Goal: Task Accomplishment & Management: Use online tool/utility

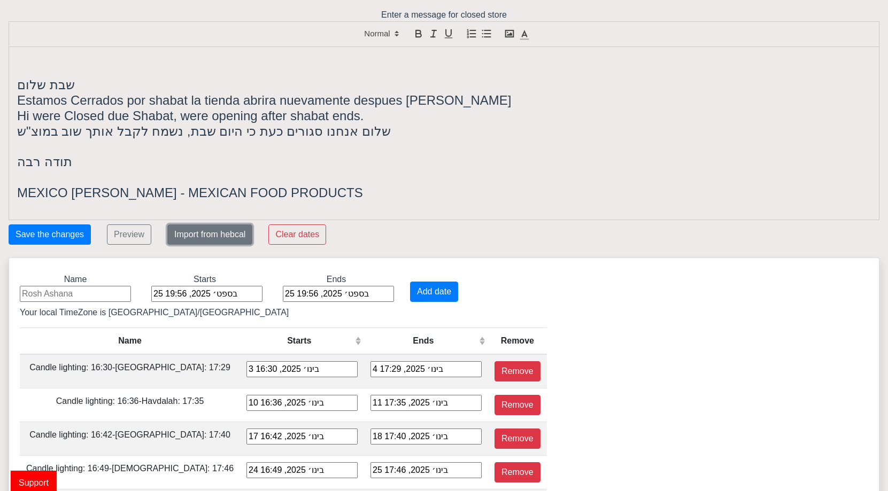
click at [232, 240] on button "Import from hebcal" at bounding box center [209, 235] width 85 height 20
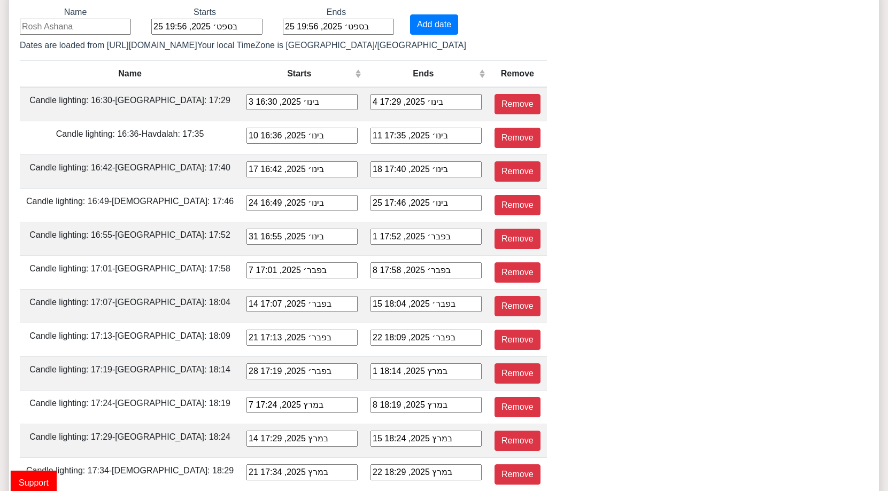
scroll to position [267, 0]
click at [62, 32] on input at bounding box center [75, 27] width 111 height 16
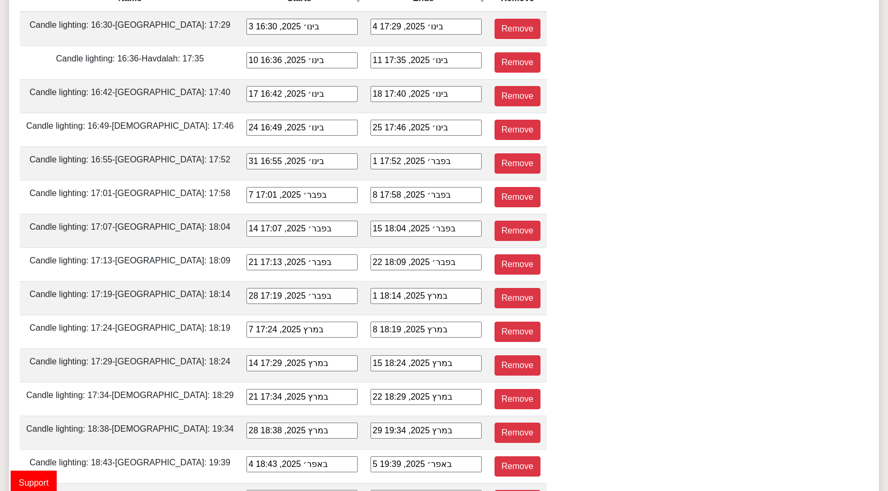
scroll to position [0, 0]
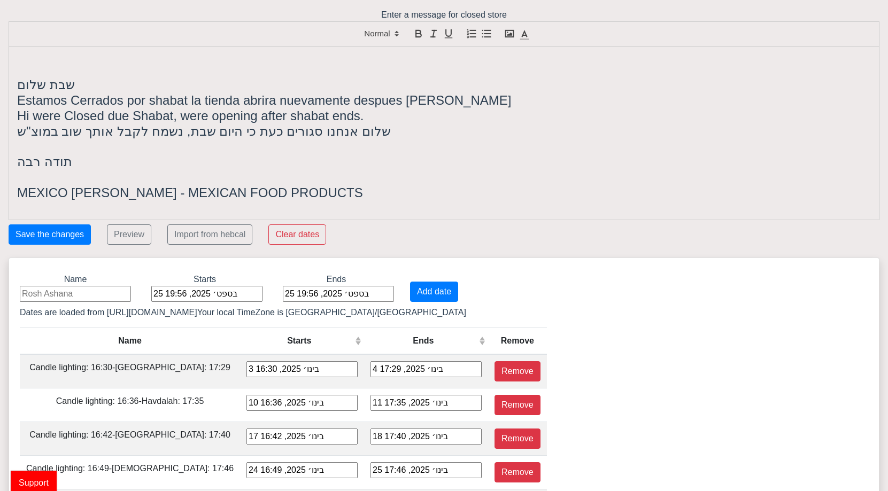
click at [69, 289] on input at bounding box center [75, 294] width 111 height 16
type input "T"
type input "ט"
type input "Yom Kipur"
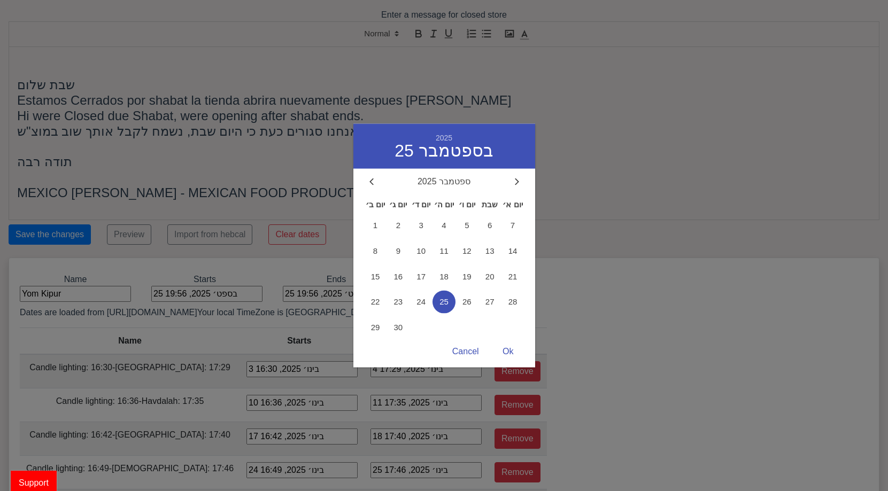
click at [167, 295] on div "25 בספט׳ 2025, 19:56 2025 25 בספטמבר ספטמבר 2025 יום ב׳ יום ג׳ יום ד׳ יום ה׳ יו…" at bounding box center [206, 294] width 111 height 16
click at [380, 228] on span "1" at bounding box center [375, 225] width 23 height 23
click at [399, 230] on span "2" at bounding box center [398, 225] width 23 height 23
click at [364, 219] on span "1" at bounding box center [375, 225] width 23 height 23
click at [504, 360] on div "Ok" at bounding box center [508, 352] width 32 height 21
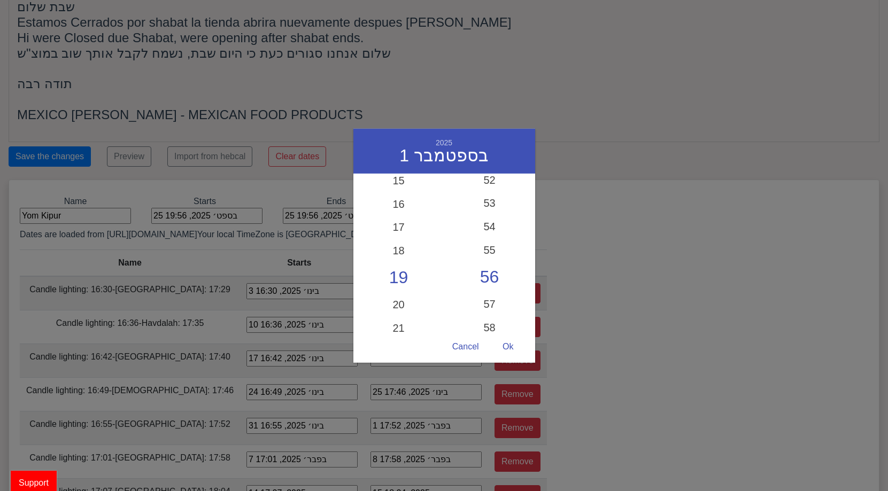
scroll to position [355, 0]
click at [394, 256] on div "18" at bounding box center [398, 254] width 91 height 31
click at [482, 321] on div "59" at bounding box center [489, 321] width 91 height 31
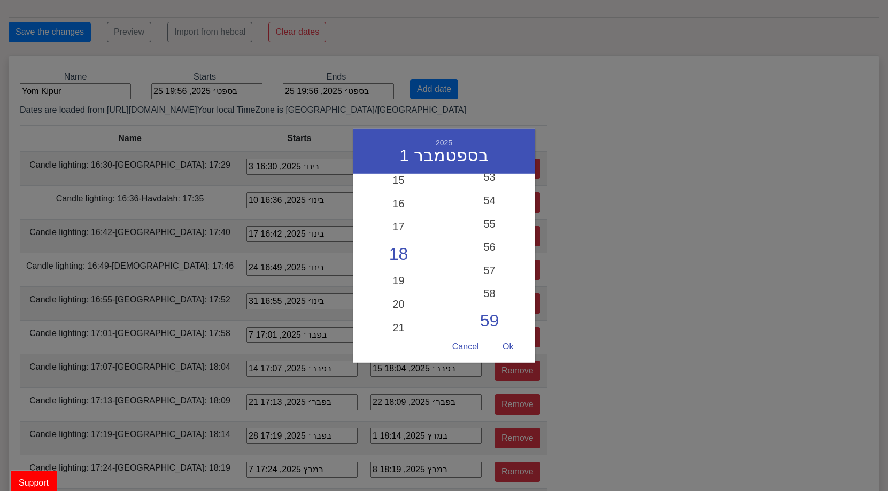
scroll to position [1243, 0]
click at [402, 226] on div "17" at bounding box center [398, 231] width 91 height 31
click at [510, 346] on div "Ok" at bounding box center [508, 347] width 32 height 21
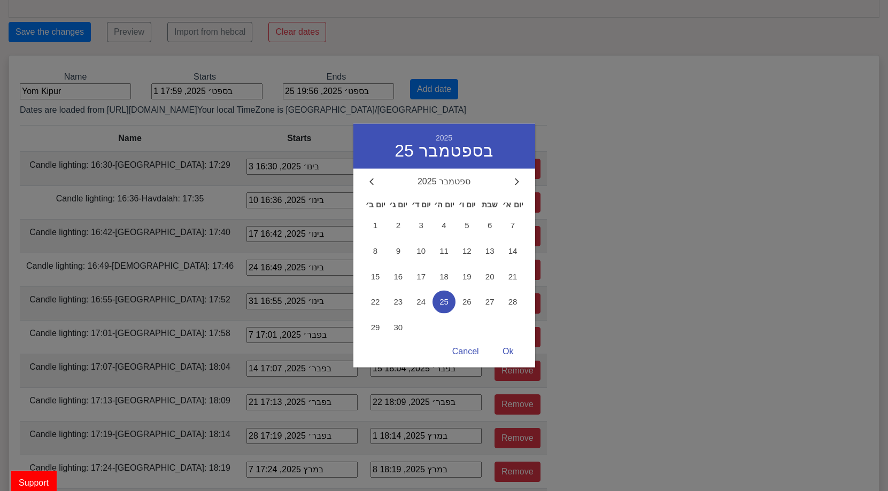
click at [361, 89] on div "25 בספט׳ 2025, 19:56 2025 25 בספטמבר ספטמבר 2025 יום ב׳ יום ג׳ יום ד׳ יום ה׳ יו…" at bounding box center [338, 91] width 111 height 16
click at [518, 181] on icon at bounding box center [517, 182] width 4 height 7
click at [377, 183] on div "אוקטובר 2025" at bounding box center [445, 182] width 150 height 10
click at [374, 180] on div at bounding box center [372, 182] width 10 height 10
click at [325, 110] on div at bounding box center [444, 245] width 888 height 491
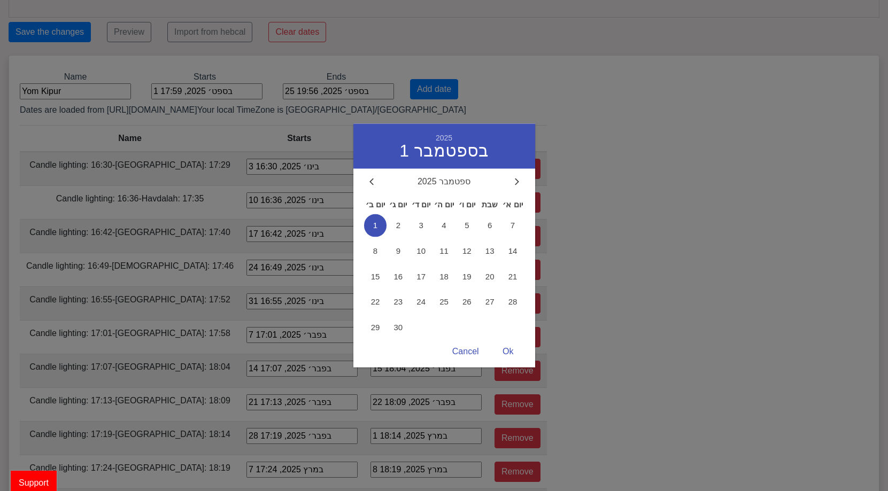
click at [250, 97] on div "1 בספט׳ 2025, 17:59 2025 1 בספטמבר ספטמבר 2025 יום ב׳ יום ג׳ יום ד׳ יום ה׳ יום …" at bounding box center [206, 91] width 111 height 16
click at [513, 187] on div at bounding box center [517, 182] width 10 height 10
click at [422, 229] on span "1" at bounding box center [421, 225] width 23 height 23
click at [506, 357] on div "Ok" at bounding box center [508, 352] width 32 height 21
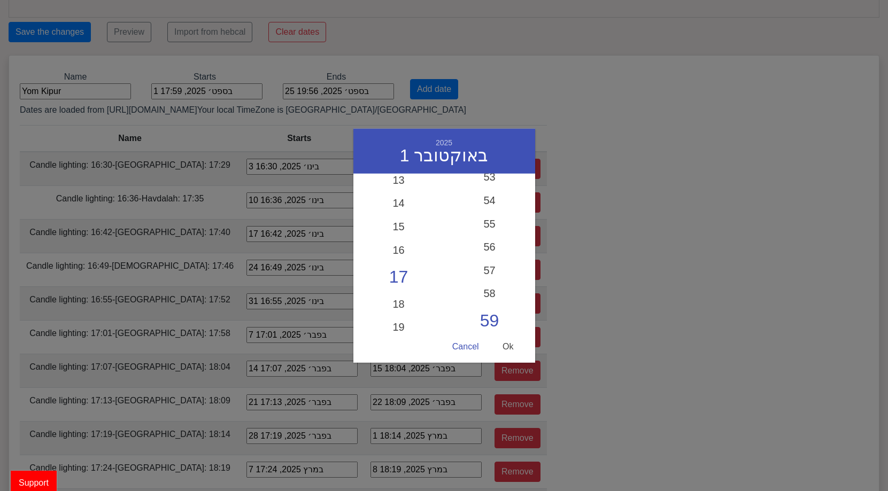
click at [507, 339] on div "Ok" at bounding box center [508, 347] width 32 height 21
type input "1 באוק׳ 2025, 17:59"
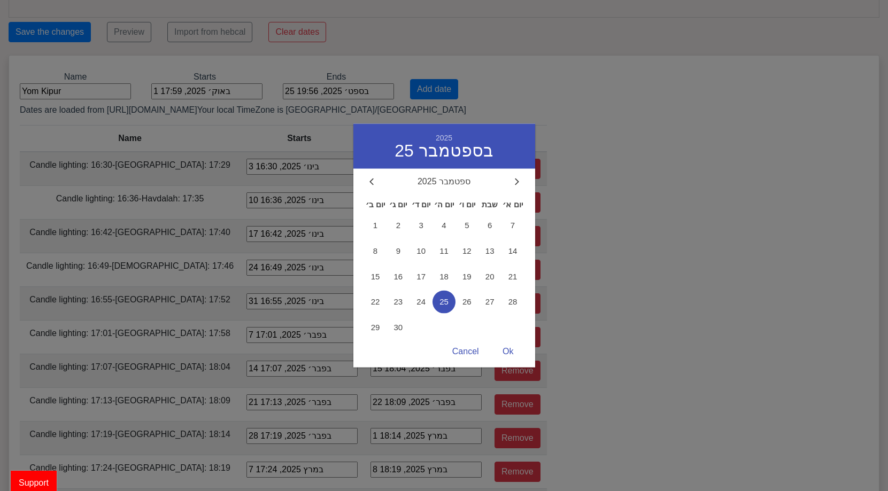
click at [345, 95] on div "25 בספט׳ 2025, 19:56 2025 25 בספטמבר ספטמבר 2025 יום ב׳ יום ג׳ יום ד׳ יום ה׳ יו…" at bounding box center [338, 91] width 111 height 16
click at [521, 178] on div at bounding box center [517, 182] width 10 height 10
click at [448, 221] on span "2" at bounding box center [444, 225] width 23 height 23
click at [511, 350] on div "Ok" at bounding box center [508, 352] width 32 height 21
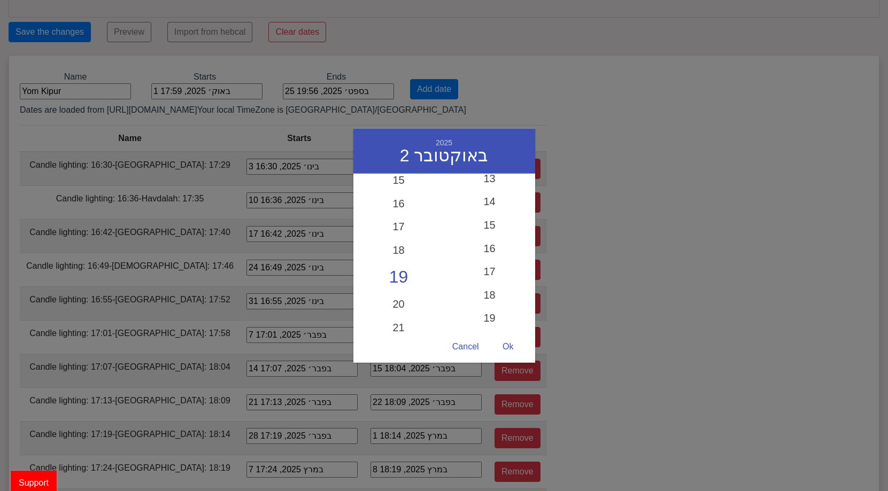
scroll to position [0, 0]
click at [487, 308] on div "05" at bounding box center [489, 305] width 91 height 31
click at [518, 351] on div "Ok" at bounding box center [508, 347] width 32 height 21
type input "2 באוק׳ 2025, 19:05"
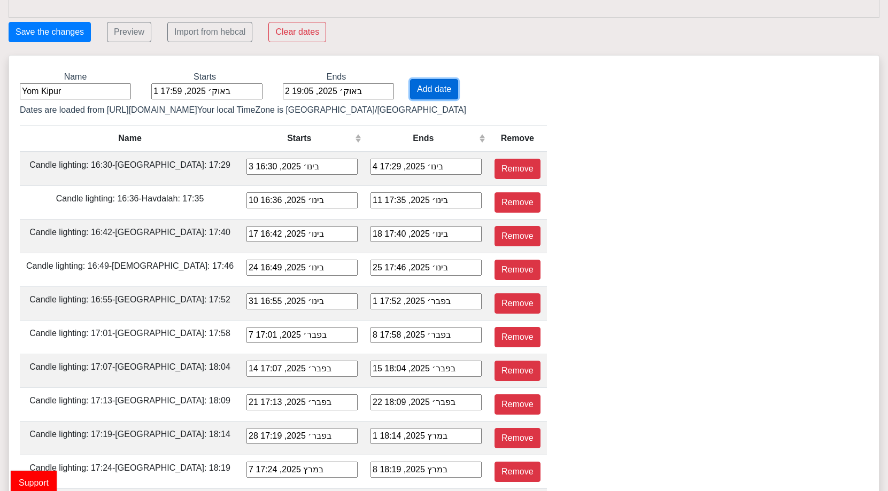
click at [435, 91] on button "Add date" at bounding box center [434, 89] width 48 height 20
type input "1 באוק׳ 2025, 17:59"
type input "2 באוק׳ 2025, 19:05"
type input "3 בינו׳ 2025, 16:30"
type input "4 בינו׳ 2025, 17:29"
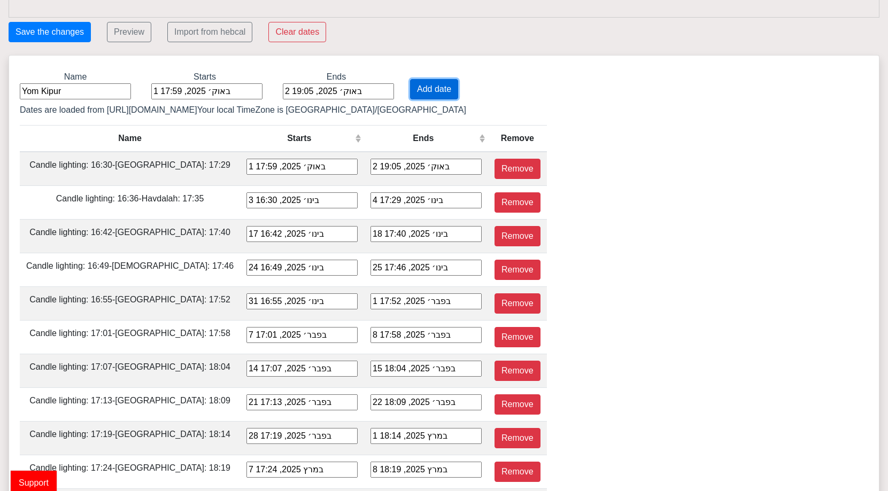
type input "10 בינו׳ 2025, 16:36"
type input "11 בינו׳ 2025, 17:35"
type input "17 בינו׳ 2025, 16:42"
type input "18 בינו׳ 2025, 17:40"
type input "24 בינו׳ 2025, 16:49"
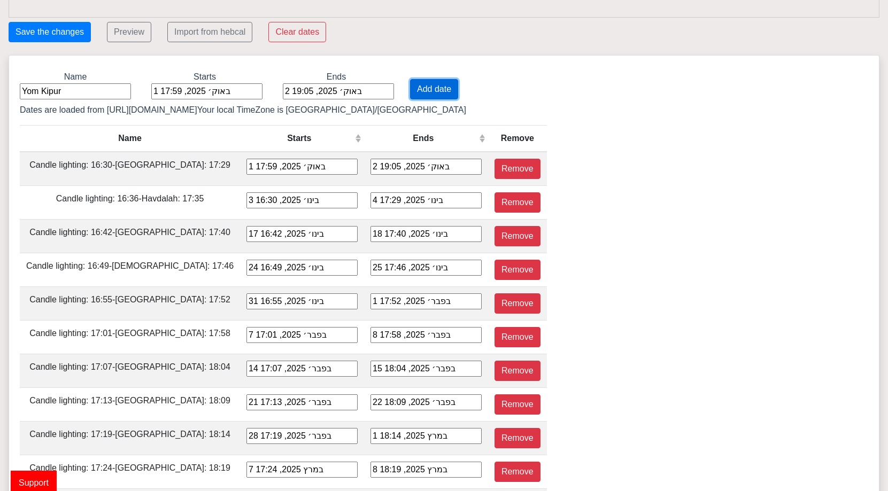
type input "25 בינו׳ 2025, 17:46"
type input "31 בינו׳ 2025, 16:55"
type input "1 בפבר׳ 2025, 17:52"
type input "7 בפבר׳ 2025, 17:01"
type input "8 בפבר׳ 2025, 17:58"
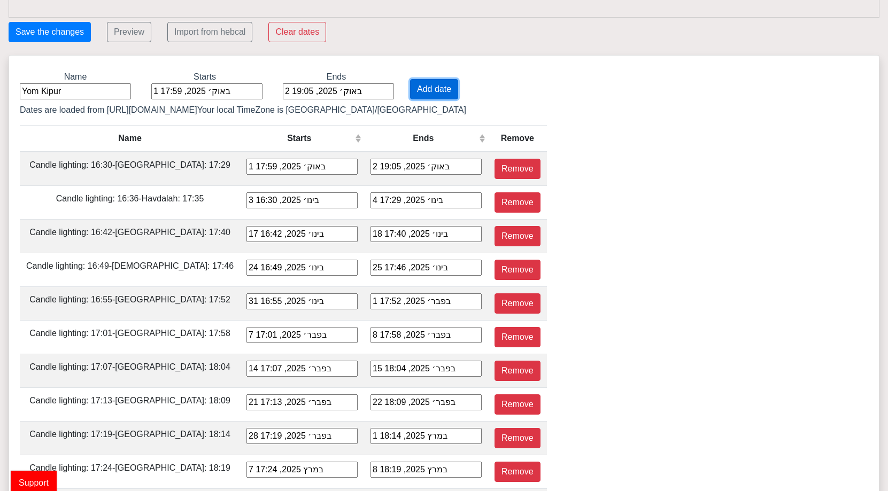
type input "14 בפבר׳ 2025, 17:07"
type input "15 בפבר׳ 2025, 18:04"
type input "21 בפבר׳ 2025, 17:13"
type input "22 בפבר׳ 2025, 18:09"
type input "28 בפבר׳ 2025, 17:19"
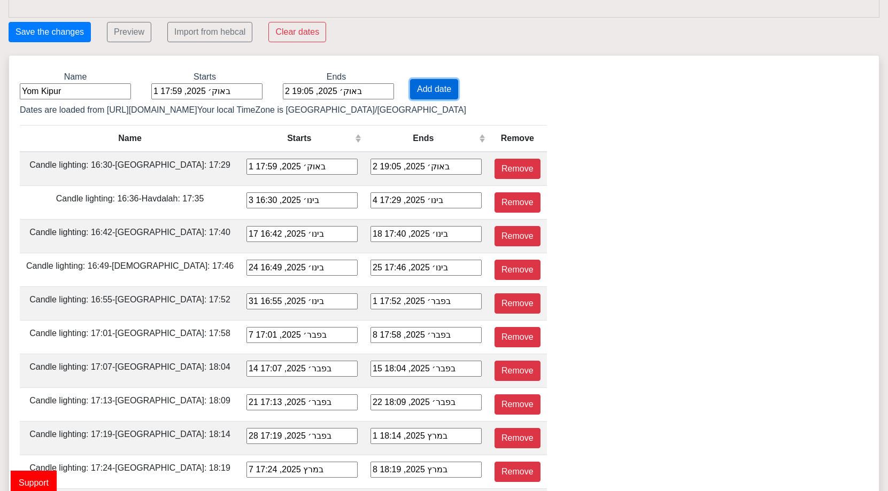
type input "1 במרץ 2025, 18:14"
type input "7 במרץ 2025, 17:24"
type input "8 במרץ 2025, 18:19"
type input "14 במרץ 2025, 17:29"
type input "15 במרץ 2025, 18:24"
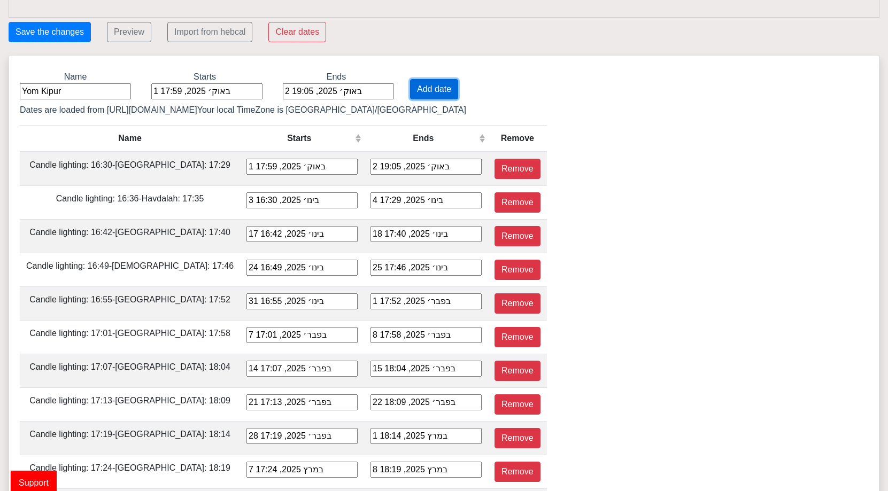
type input "21 במרץ 2025, 17:34"
type input "22 במרץ 2025, 18:29"
type input "28 במרץ 2025, 18:38"
type input "29 במרץ 2025, 19:34"
type input "4 באפר׳ 2025, 18:43"
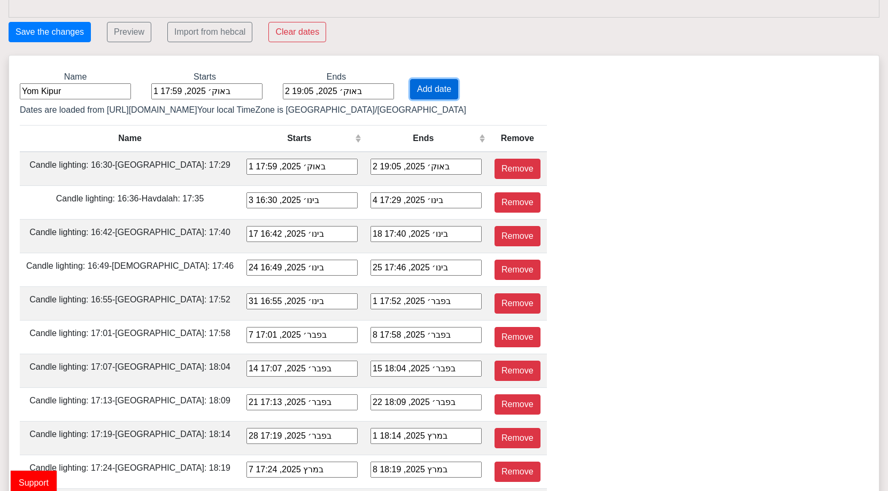
type input "5 באפר׳ 2025, 19:39"
type input "11 באפר׳ 2025, 18:48"
type input "12 באפר׳ 2025, 19:44"
type input "18 באפר׳ 2025, 18:53"
type input "19 באפר׳ 2025, 19:49"
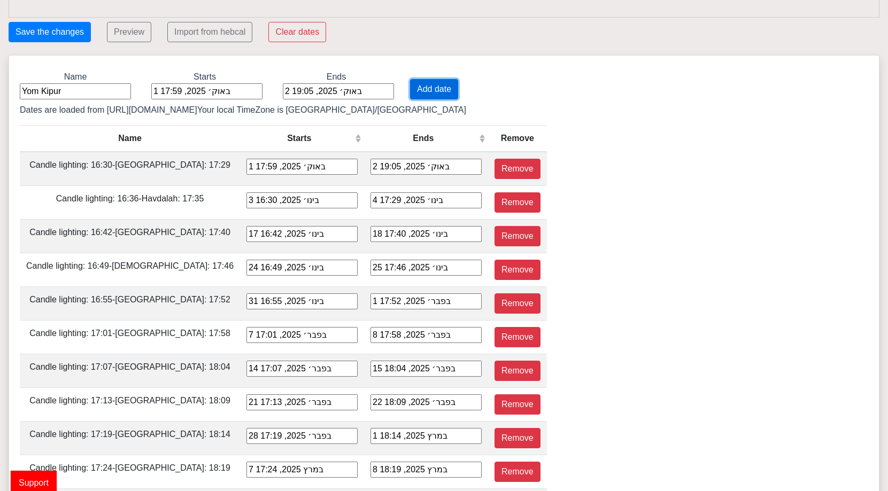
type input "25 באפר׳ 2025, 18:57"
type input "26 באפר׳ 2025, 19:55"
type input "2 במאי 2025, 19:02"
type input "3 במאי 2025, 20:00"
type input "9 במאי 2025, 19:07"
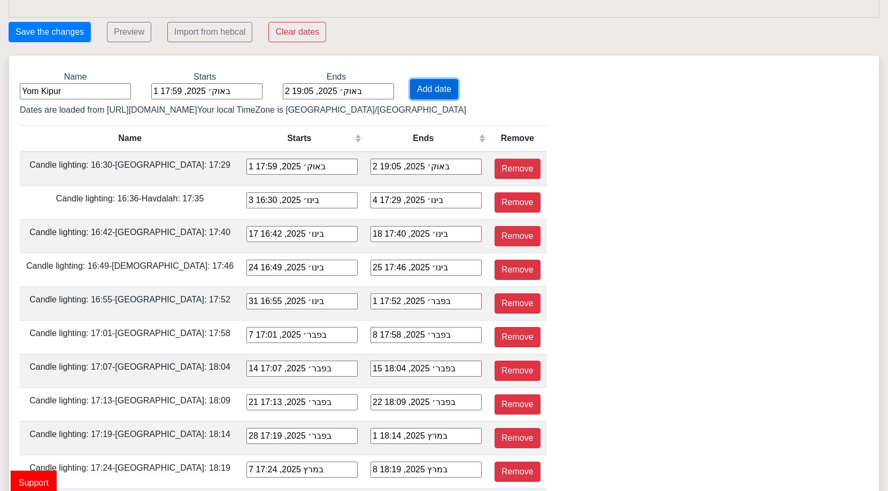
type input "10 במאי 2025, 20:06"
type input "16 במאי 2025, 19:12"
type input "17 במאי 2025, 20:12"
type input "23 במאי 2025, 19:17"
type input "24 במאי 2025, 20:17"
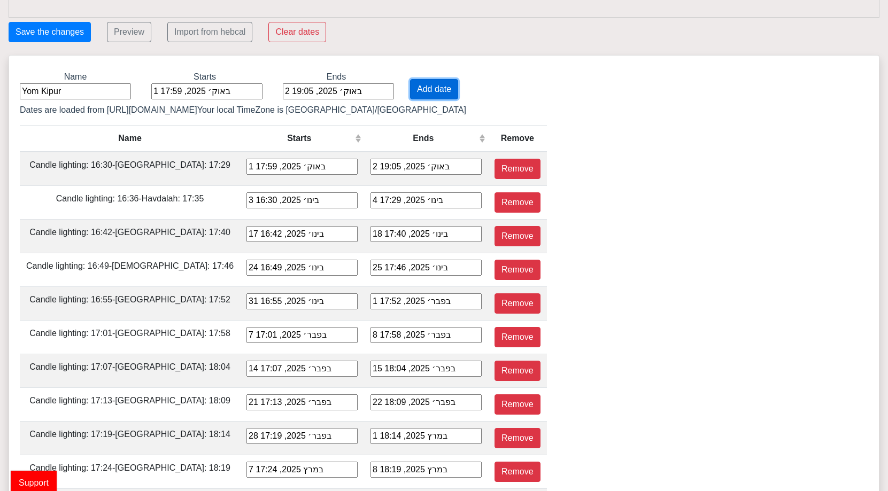
type input "30 במאי 2025, 19:21"
type input "31 במאי 2025, 20:22"
type input "6 ביוני 2025, 19:25"
type input "7 ביוני 2025, 20:26"
type input "13 ביוני 2025, 19:28"
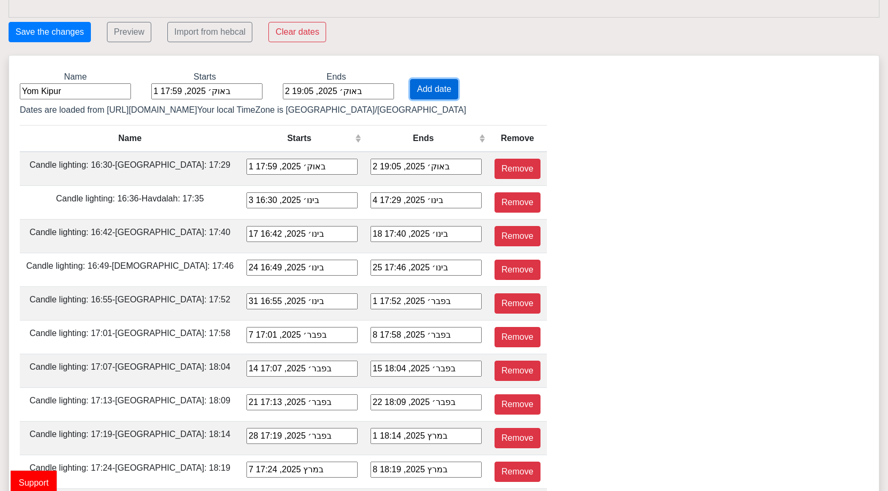
type input "14 ביוני 2025, 20:29"
type input "20 ביוני 2025, 19:30"
type input "21 ביוני 2025, 20:31"
type input "27 ביוני 2025, 19:31"
type input "28 ביוני 2025, 20:32"
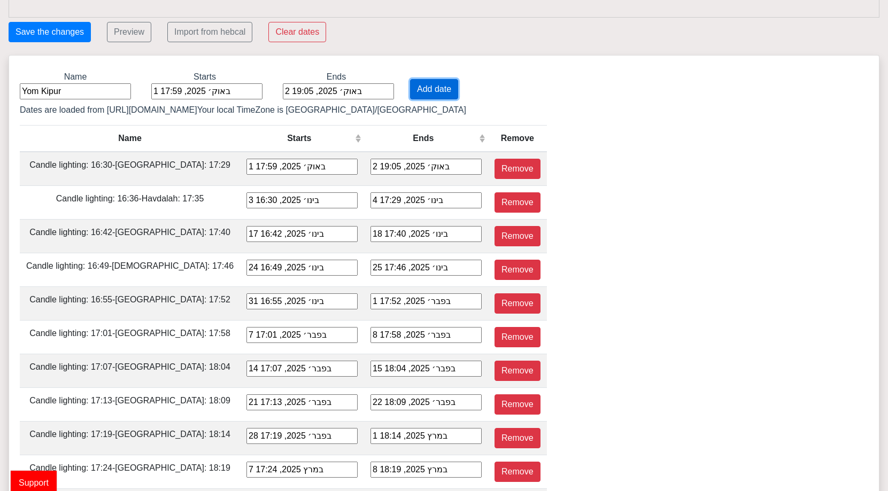
type input "4 ביולי 2025, 19:31"
type input "5 ביולי 2025, 20:31"
type input "11 ביולי 2025, 19:29"
type input "12 ביולי 2025, 20:29"
type input "18 ביולי 2025, 19:27"
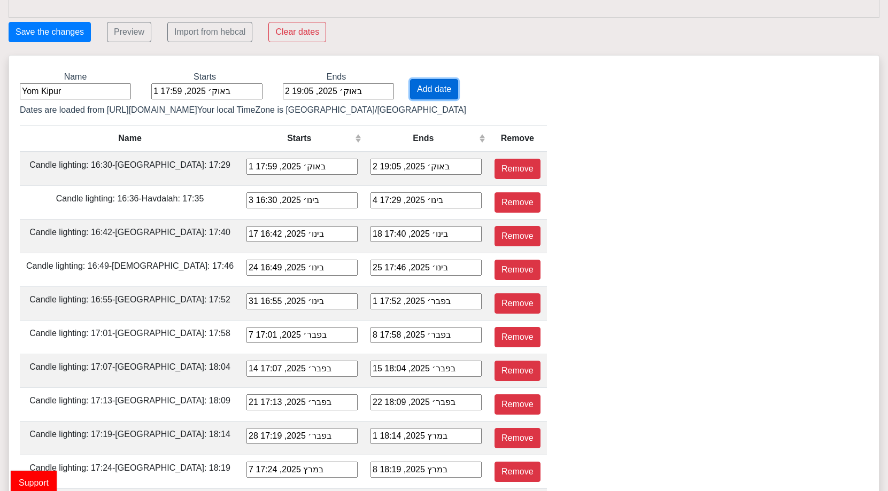
type input "19 ביולי 2025, 20:26"
type input "25 ביולי 2025, 19:23"
type input "26 ביולי 2025, 20:21"
type input "1 באוג׳ 2025, 19:18"
type input "2 באוג׳ 2025, 20:15"
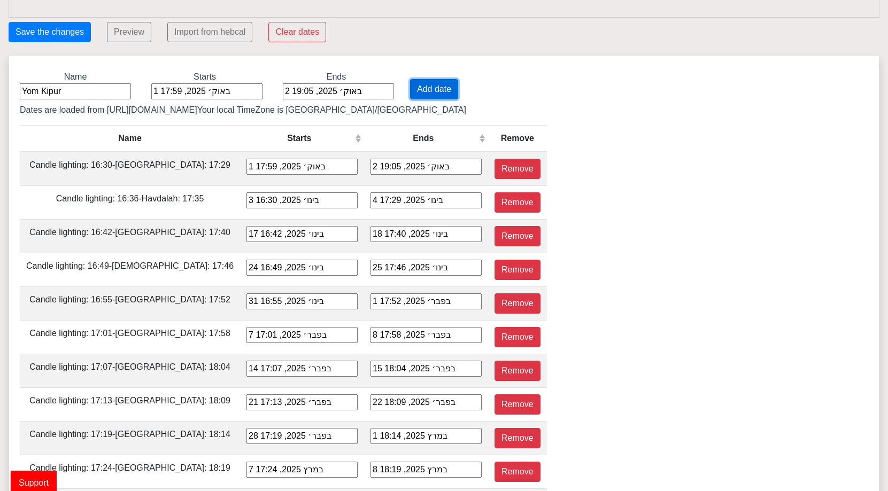
type input "8 באוג׳ 2025, 19:12"
type input "9 באוג׳ 2025, 20:08"
type input "15 באוג׳ 2025, 19:05"
type input "16 באוג׳ 2025, 20:01"
type input "22 באוג׳ 2025, 18:57"
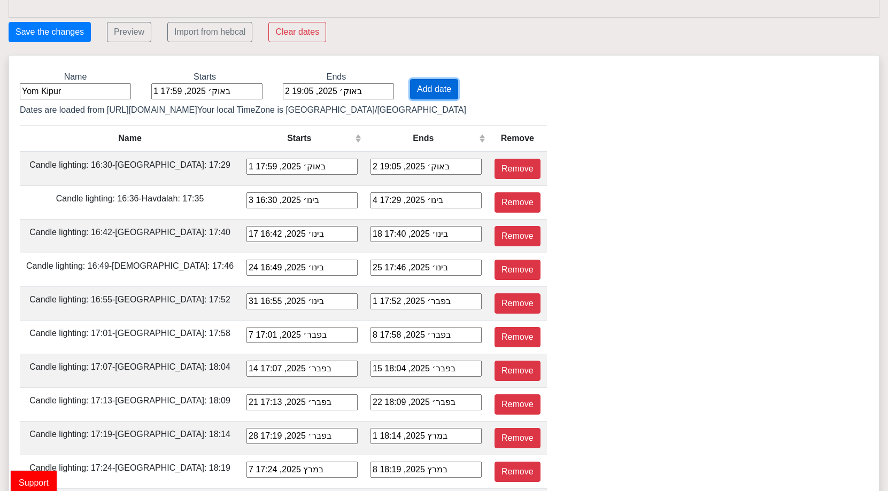
type input "23 באוג׳ 2025, 19:52"
type input "29 באוג׳ 2025, 18:49"
type input "30 באוג׳ 2025, 19:43"
type input "5 בספט׳ 2025, 18:40"
type input "6 בספט׳ 2025, 19:34"
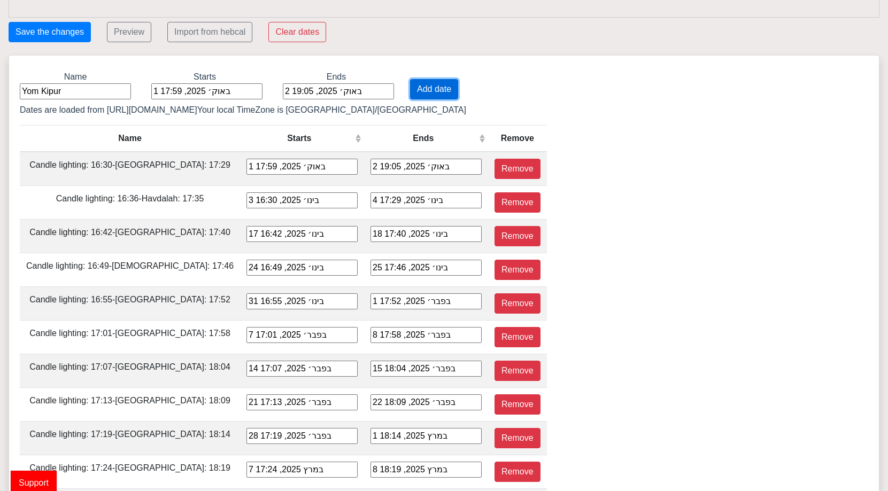
type input "12 בספט׳ 2025, 18:31"
type input "13 בספט׳ 2025, 19:25"
type input "19 בספט׳ 2025, 18:22"
type input "20 בספט׳ 2025, 19:15"
type input "26 בספט׳ 2025, 18:13"
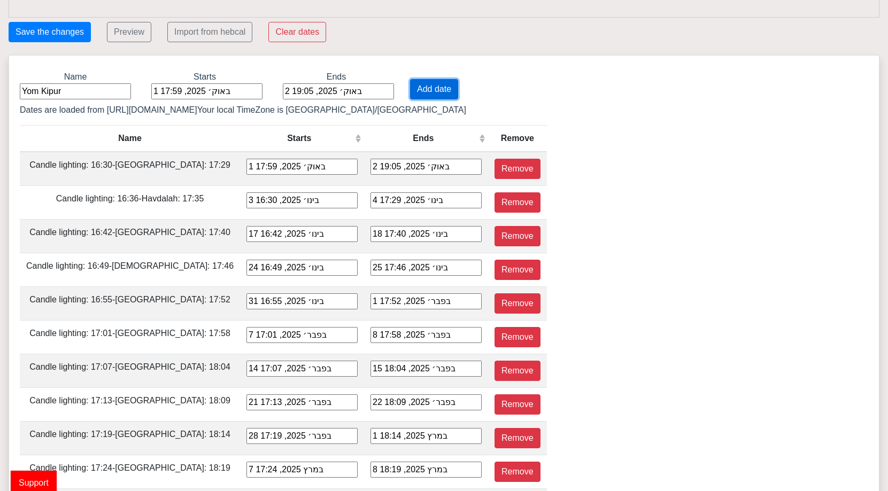
type input "27 בספט׳ 2025, 19:06"
type input "3 באוק׳ 2025, 18:04"
type input "4 באוק׳ 2025, 18:57"
type input "10 באוק׳ 2025, 17:55"
type input "11 באוק׳ 2025, 18:49"
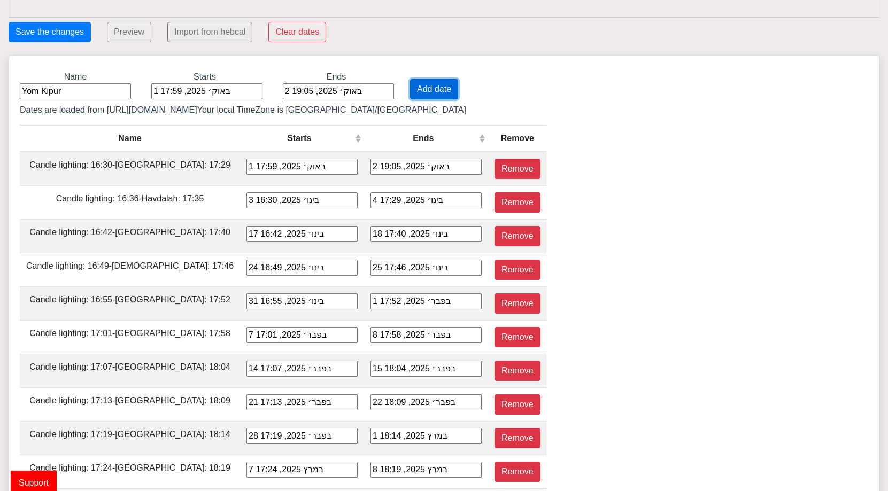
type input "17 באוק׳ 2025, 17:47"
type input "18 באוק׳ 2025, 18:41"
type input "24 באוק׳ 2025, 17:40"
type input "25 באוק׳ 2025, 18:34"
type input "31 באוק׳ 2025, 16:33"
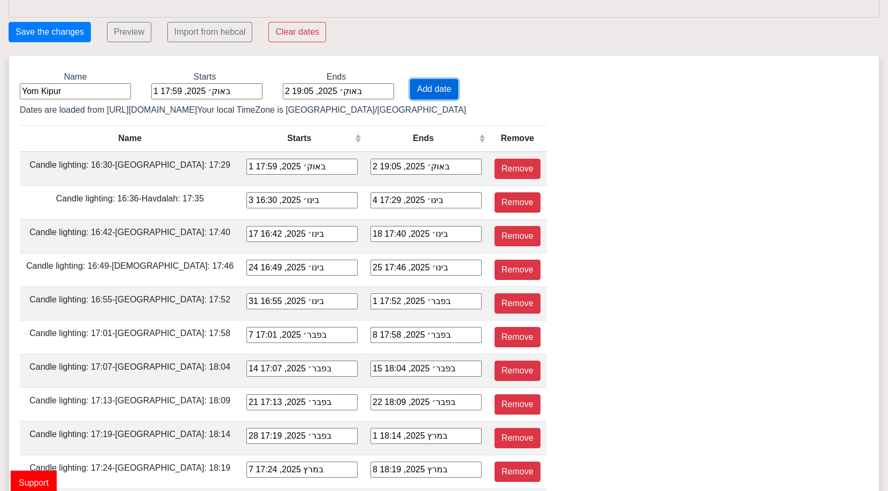
type input "1 בנוב׳ 2025, 17:28"
type input "7 בנוב׳ 2025, 16:27"
type input "8 בנוב׳ 2025, 17:23"
type input "14 בנוב׳ 2025, 16:23"
type input "15 בנוב׳ 2025, 17:19"
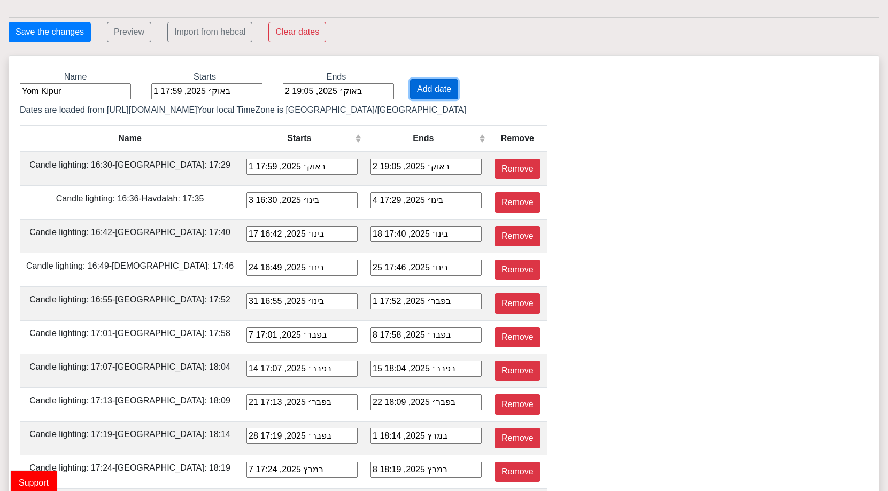
type input "21 בנוב׳ 2025, 16:20"
type input "22 בנוב׳ 2025, 17:16"
type input "28 בנוב׳ 2025, 16:18"
type input "29 בנוב׳ 2025, 17:15"
type input "5 בדצמ׳ 2025, 16:17"
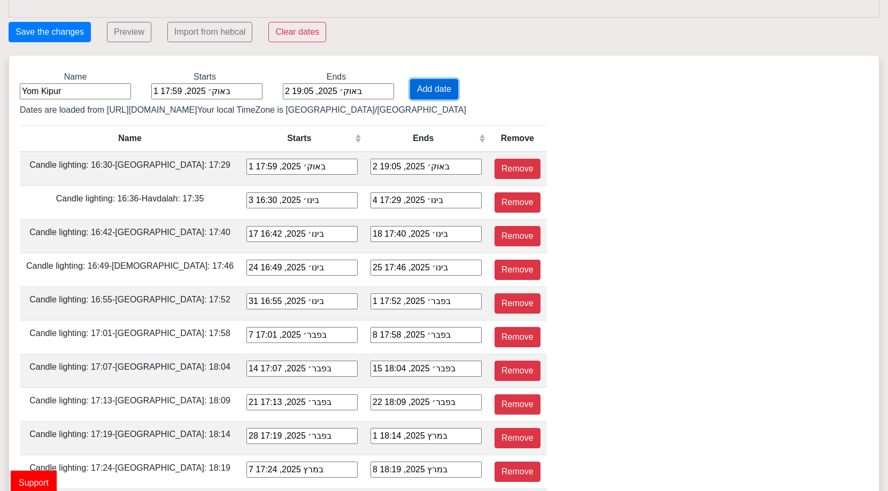
type input "6 בדצמ׳ 2025, 17:15"
type input "12 בדצמ׳ 2025, 16:19"
type input "13 בדצמ׳ 2025, 17:17"
type input "19 בדצמ׳ 2025, 16:21"
type input "20 בדצמ׳ 2025, 17:20"
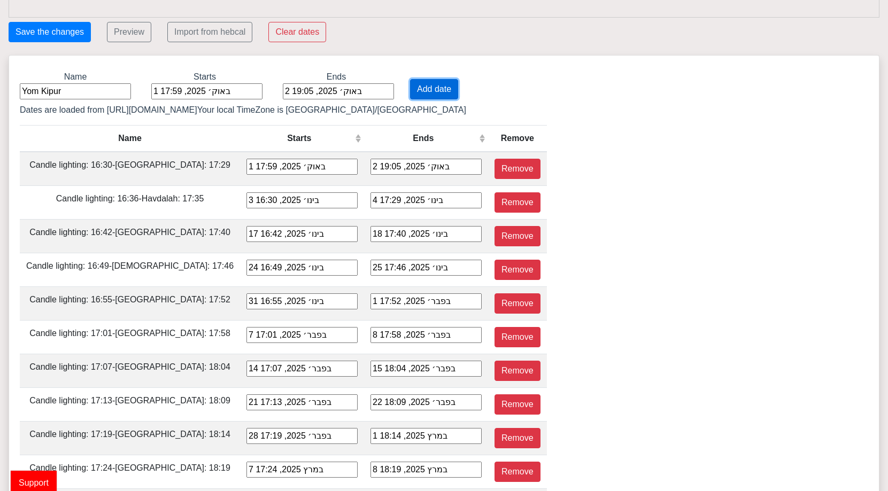
type input "26 בדצמ׳ 2025, 16:25"
type input "27 בדצמ׳ 2025, 17:24"
type input "26 בספט׳ 2025, 18:14"
type input "27 בספט׳ 2025, 19:07"
type input "3 באוק׳ 2025, 18:05"
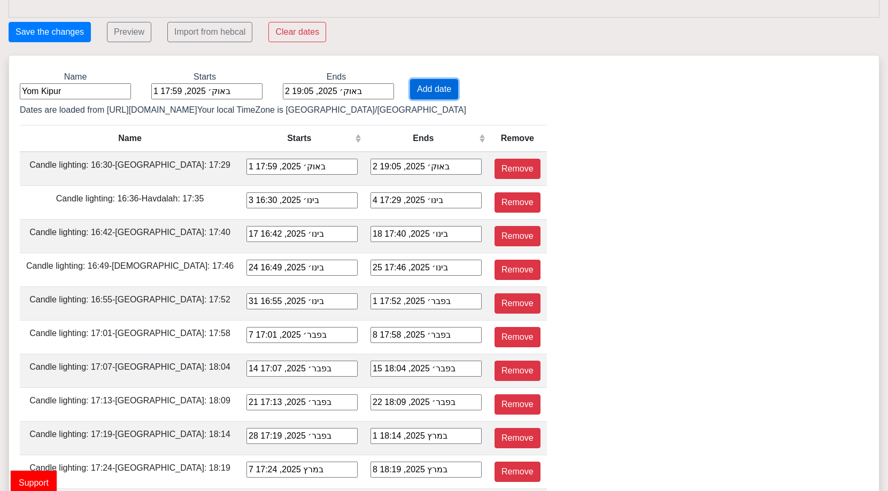
type input "4 באוק׳ 2025, 18:58"
type input "10 באוק׳ 2025, 17:56"
type input "11 באוק׳ 2025, 18:49"
type input "17 באוק׳ 2025, 17:48"
type input "18 באוק׳ 2025, 18:42"
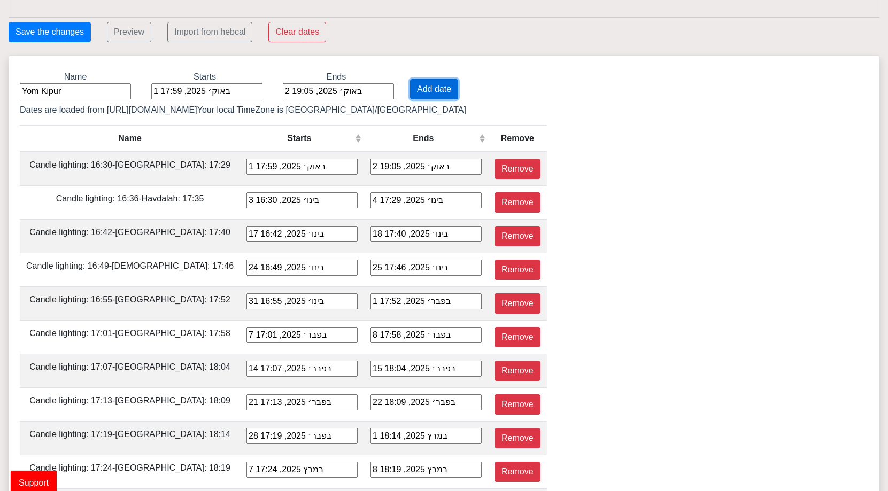
type input "21 בנוב׳ 2025, 16:20"
type input "22 בנוב׳ 2025, 17:17"
type input "5 בדצמ׳ 2025, 16:18"
type input "6 בדצמ׳ 2025, 17:16"
type input "2 בינו׳ 2026, 16:30"
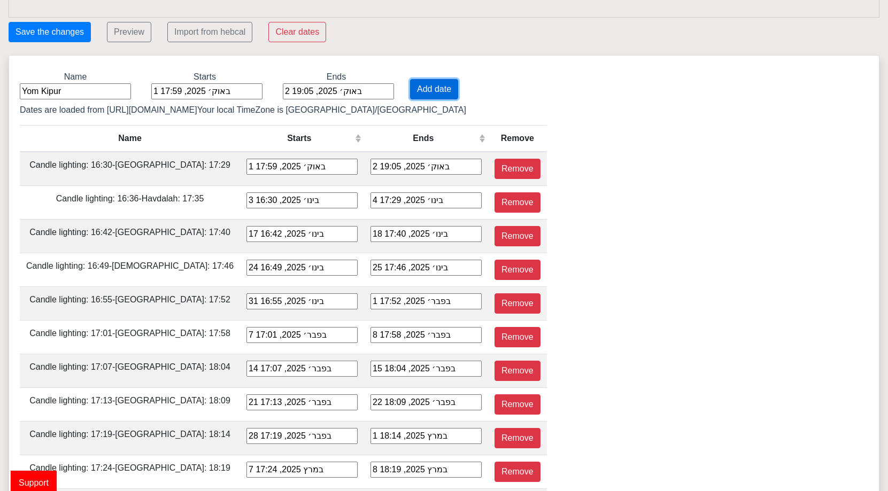
type input "3 בינו׳ 2026, 17:28"
type input "9 בינו׳ 2026, 16:35"
type input "10 בינו׳ 2026, 17:34"
type input "16 בינו׳ 2026, 16:41"
type input "17 בינו׳ 2026, 17:40"
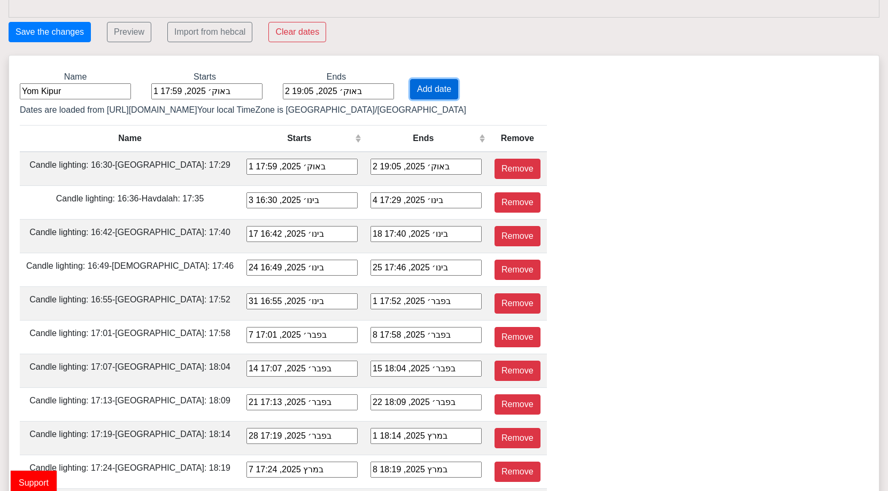
type input "23 בינו׳ 2026, 16:48"
type input "24 בינו׳ 2026, 17:46"
type input "30 בינו׳ 2026, 16:54"
type input "31 בינו׳ 2026, 17:52"
type input "6 בפבר׳ 2026, 17:01"
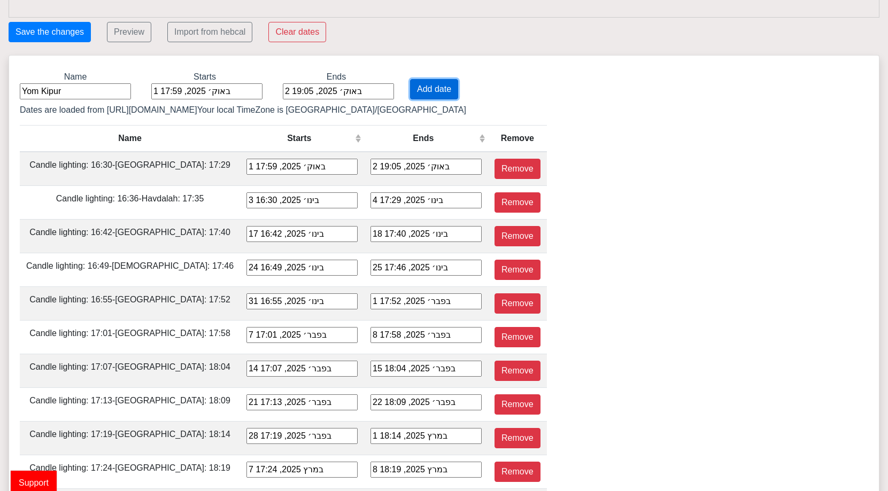
type input "7 בפבר׳ 2026, 17:58"
type input "13 בפבר׳ 2026, 17:07"
type input "14 בפבר׳ 2026, 18:03"
type input "20 בפבר׳ 2026, 17:13"
type input "21 בפבר׳ 2026, 18:09"
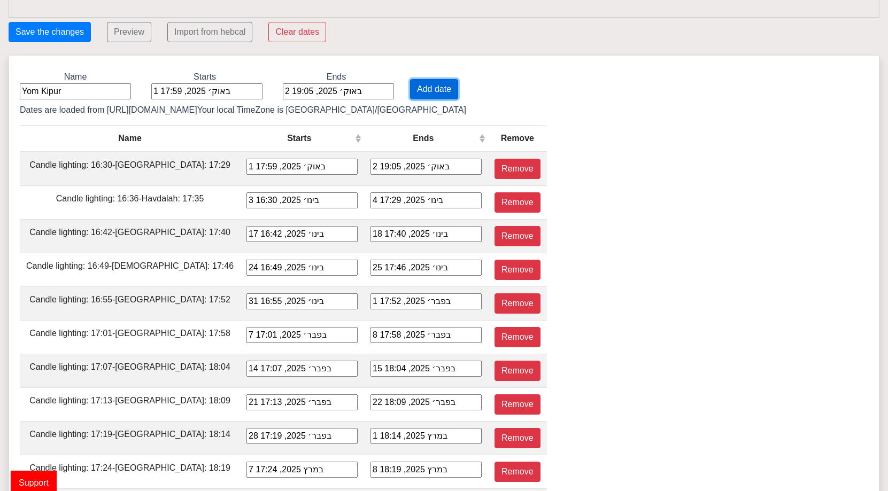
type input "27 בפבר׳ 2026, 17:18"
type input "28 בפבר׳ 2026, 18:14"
type input "6 במרץ 2026, 17:24"
type input "7 במרץ 2026, 18:19"
type input "13 במרץ 2026, 17:29"
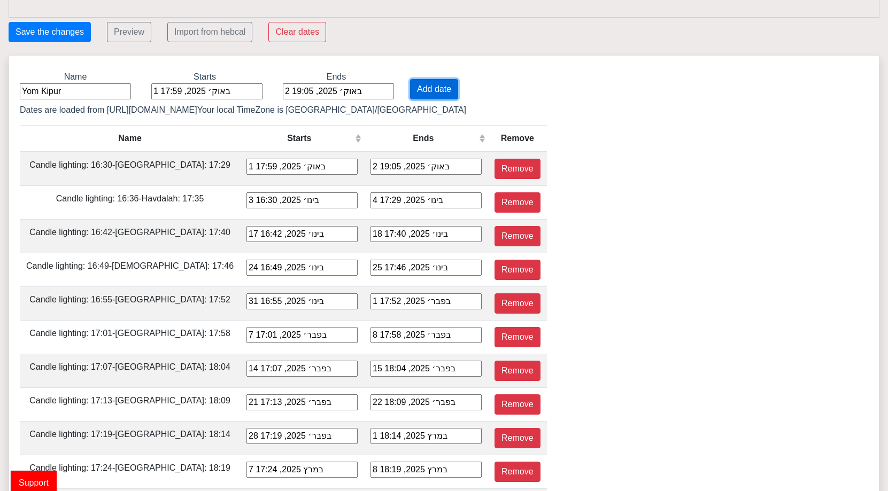
type input "14 במרץ 2026, 18:24"
type input "20 במרץ 2026, 17:34"
type input "21 במרץ 2026, 18:29"
type input "27 במרץ 2026, 18:39"
type input "28 במרץ 2026, 19:34"
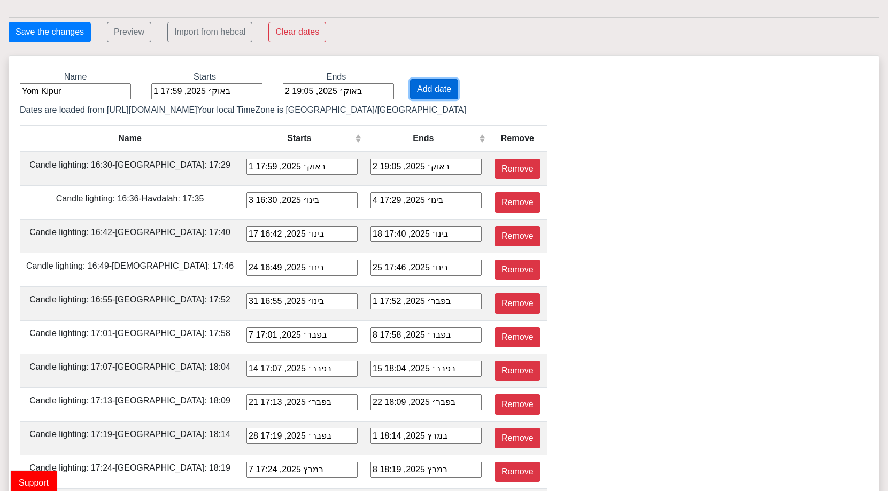
type input "3 באפר׳ 2026, 18:43"
type input "4 באפר׳ 2026, 19:39"
type input "10 באפר׳ 2026, 18:48"
type input "11 באפר׳ 2026, 19:45"
type input "17 באפר׳ 2026, 18:53"
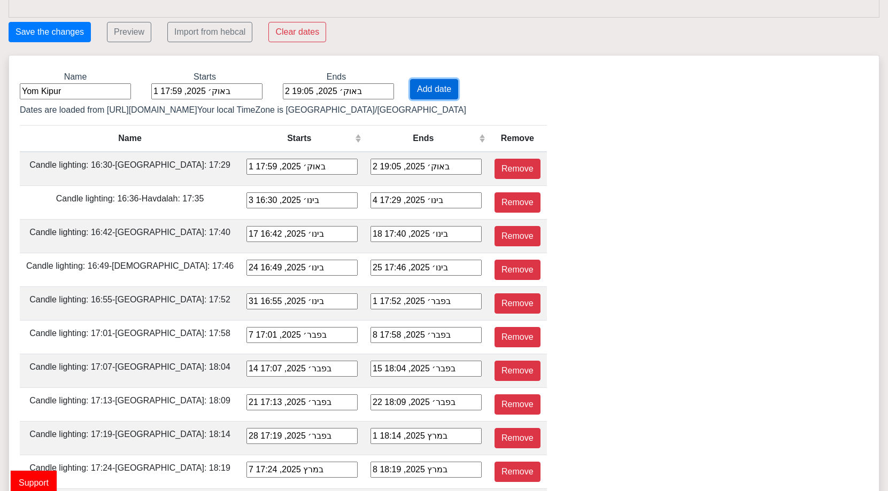
type input "18 באפר׳ 2026, 19:50"
type input "24 באפר׳ 2026, 18:58"
type input "25 באפר׳ 2026, 19:55"
type input "1 במאי 2026, 19:03"
type input "2 במאי 2026, 20:01"
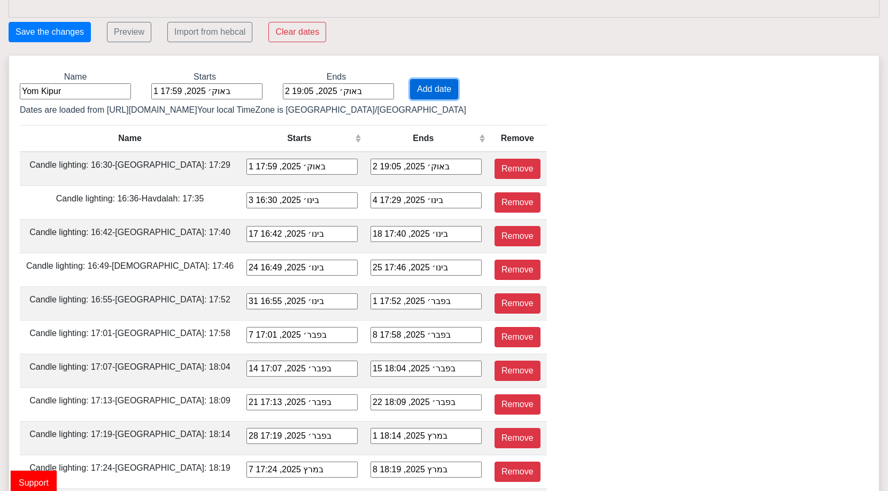
type input "8 במאי 2026, 19:08"
type input "9 במאי 2026, 20:07"
type input "15 במאי 2026, 19:13"
type input "16 במאי 2026, 20:12"
type input "22 במאי 2026, 19:18"
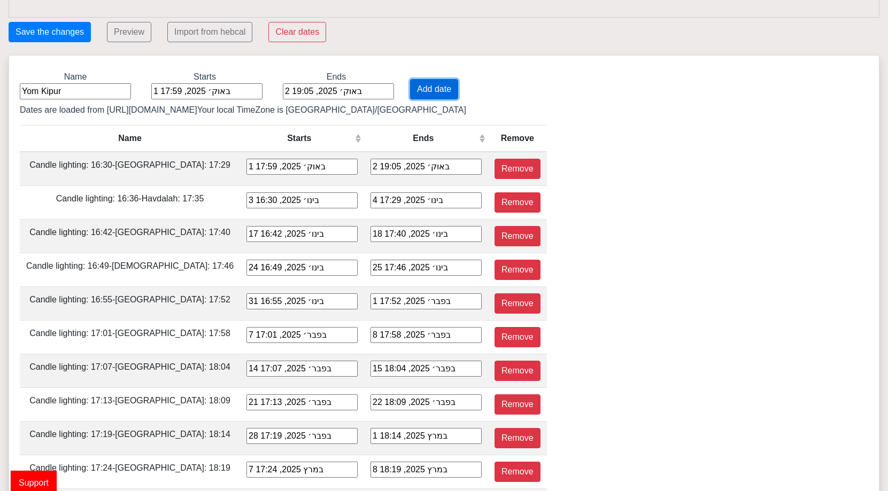
type input "23 במאי 2026, 20:18"
type input "29 במאי 2026, 19:22"
type input "30 במאי 2026, 20:23"
type input "5 ביוני 2026, 19:26"
type input "6 ביוני 2026, 20:27"
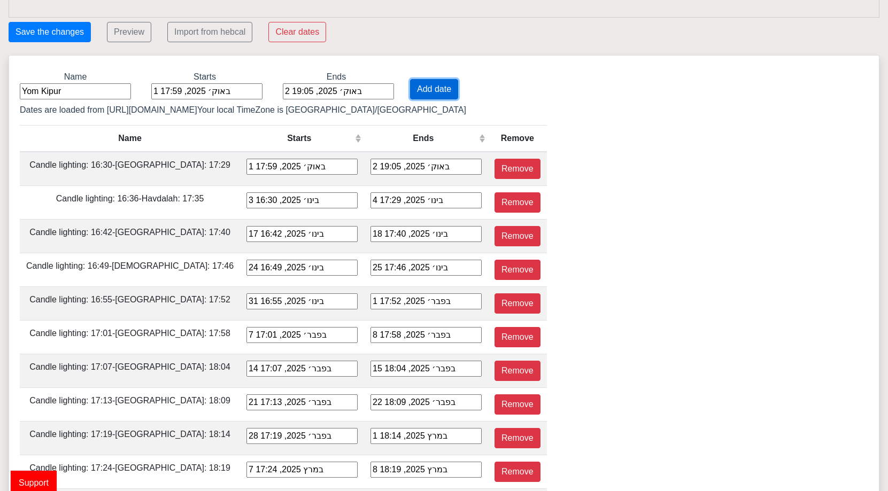
type input "12 ביוני 2026, 19:29"
type input "13 ביוני 2026, 20:30"
type input "19 ביוני 2026, 19:31"
type input "20 ביוני 2026, 20:33"
type input "26 ביוני 2026, 19:33"
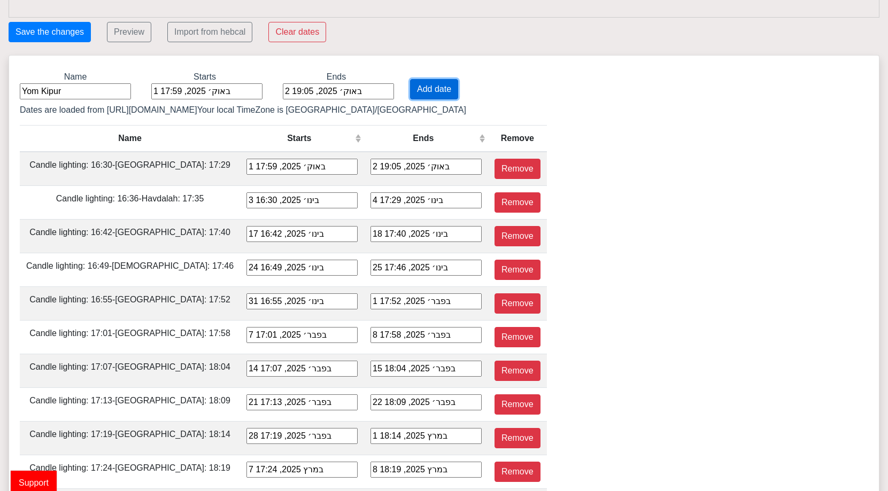
type input "27 ביוני 2026, 20:34"
type input "3 ביולי 2026, 19:33"
type input "4 ביולי 2026, 20:33"
type input "10 ביולי 2026, 19:31"
type input "11 ביולי 2026, 20:31"
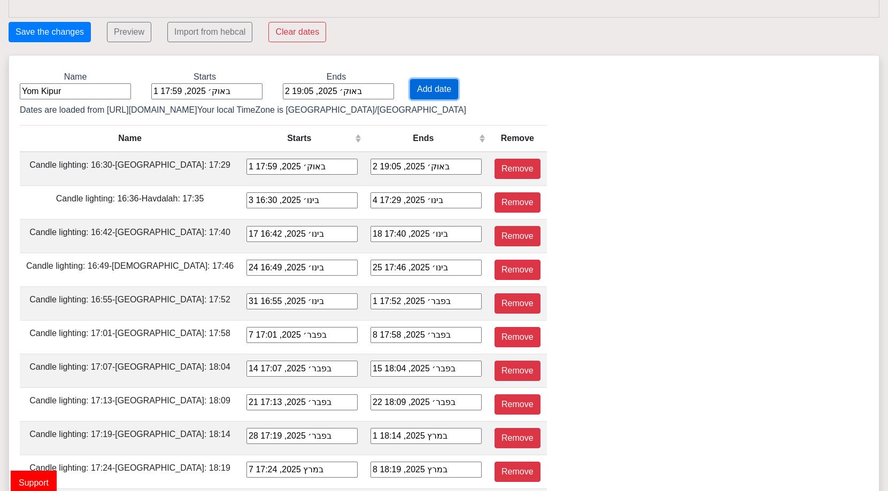
type input "17 ביולי 2026, 19:29"
type input "18 ביולי 2026, 20:28"
type input "24 ביולי 2026, 19:25"
type input "25 ביולי 2026, 20:24"
type input "31 ביולי 2026, 19:20"
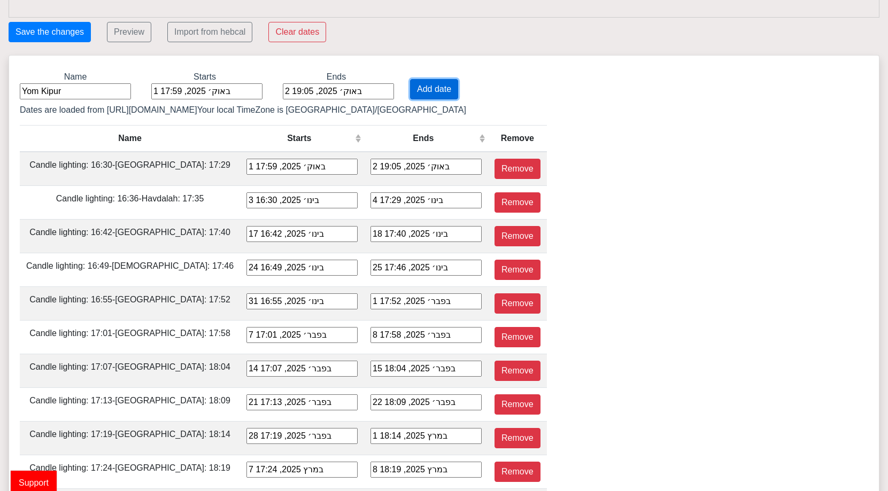
type input "1 באוג׳ 2026, 20:18"
type input "7 באוג׳ 2026, 19:15"
type input "8 באוג׳ 2026, 20:11"
type input "14 באוג׳ 2026, 19:08"
type input "15 באוג׳ 2026, 20:04"
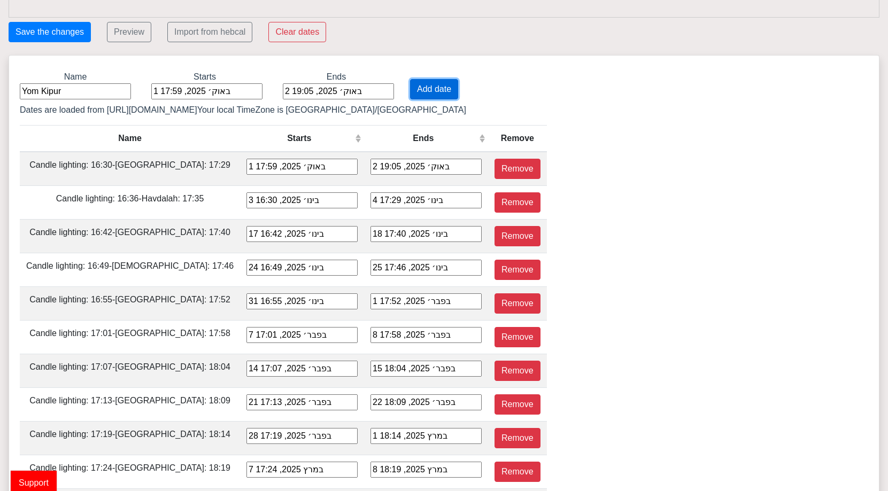
type input "21 באוג׳ 2026, 19:00"
type input "22 באוג׳ 2026, 19:55"
type input "28 באוג׳ 2026, 18:52"
type input "29 באוג׳ 2026, 19:46"
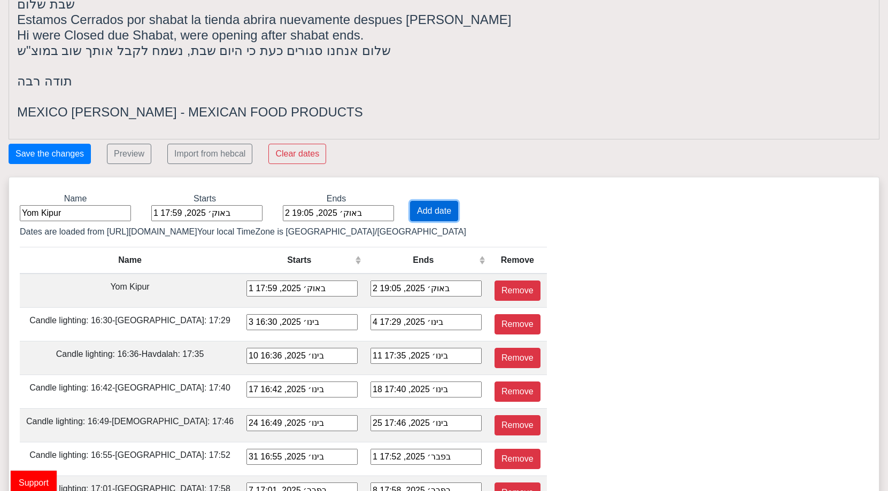
scroll to position [82, 0]
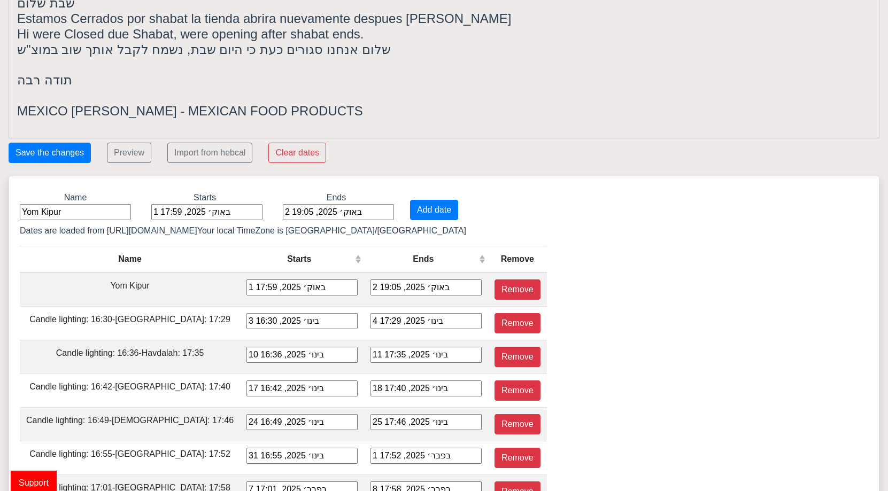
click at [106, 215] on input "Yom Kipur" at bounding box center [75, 212] width 111 height 16
type input "Y"
type input "Sukkot"
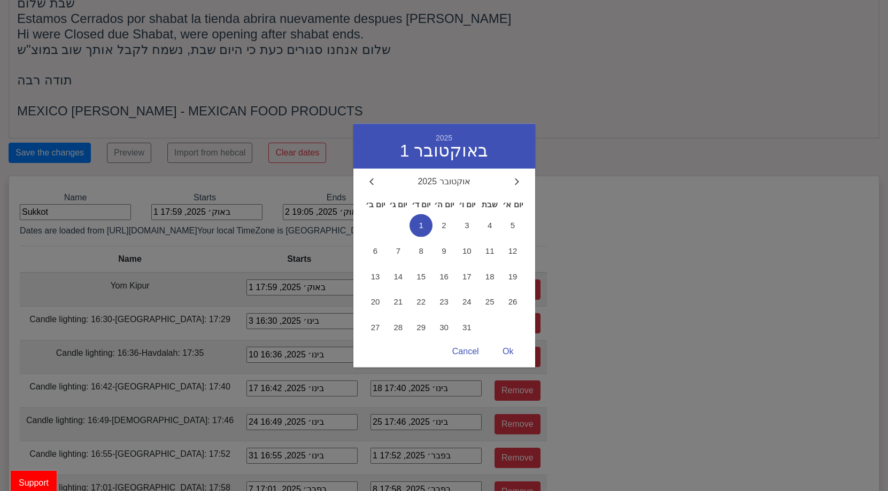
click at [182, 209] on div "1 באוק׳ 2025, 17:59 2025 1 באוקטובר אוקטובר 2025 יום ב׳ יום ג׳ יום ד׳ יום ה׳ יו…" at bounding box center [206, 212] width 111 height 16
click at [374, 255] on span "6" at bounding box center [375, 251] width 23 height 23
click at [516, 178] on div at bounding box center [517, 182] width 10 height 10
click at [367, 183] on div at bounding box center [372, 182] width 10 height 10
click at [509, 347] on div "Ok" at bounding box center [508, 352] width 32 height 21
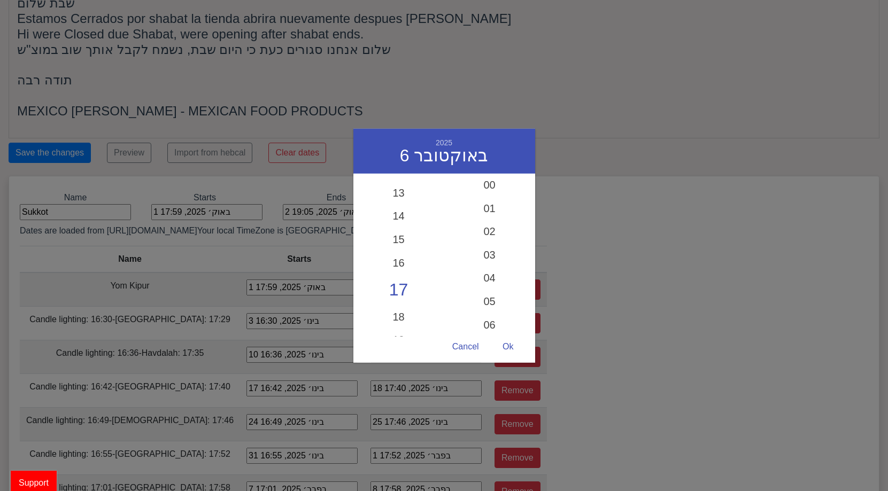
scroll to position [0, 0]
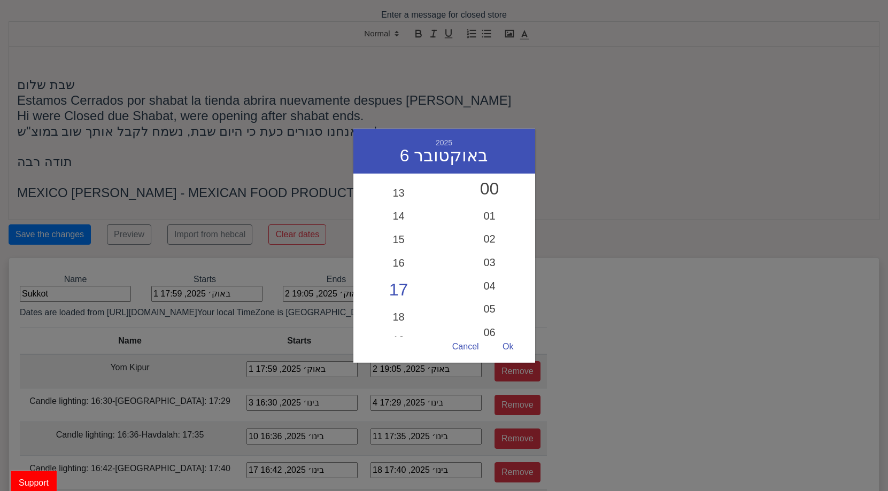
click at [498, 180] on div "00" at bounding box center [489, 189] width 91 height 31
click at [492, 259] on div "10" at bounding box center [489, 258] width 91 height 31
click at [517, 350] on div "Ok" at bounding box center [508, 347] width 32 height 21
type input "6 באוק׳ 2025, 17:10"
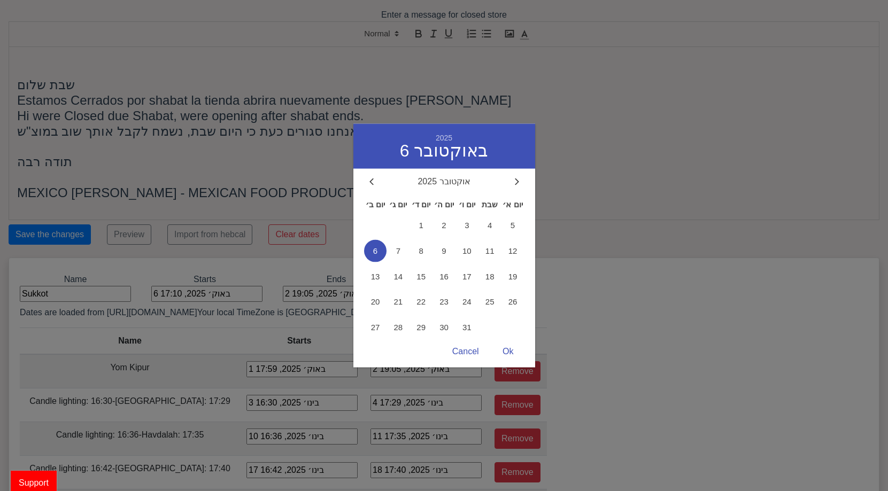
click at [219, 287] on div "6 באוק׳ 2025, 17:10 2025 6 באוקטובר אוקטובר 2025 יום ב׳ יום ג׳ יום ד׳ יום ה׳ יו…" at bounding box center [206, 294] width 111 height 16
click at [519, 348] on div "Ok" at bounding box center [508, 352] width 32 height 21
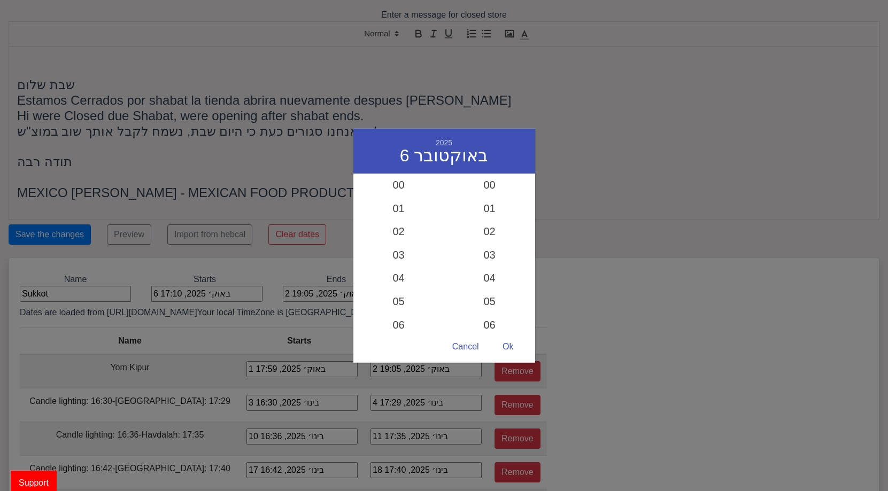
scroll to position [144, 0]
click at [333, 306] on div at bounding box center [444, 245] width 888 height 491
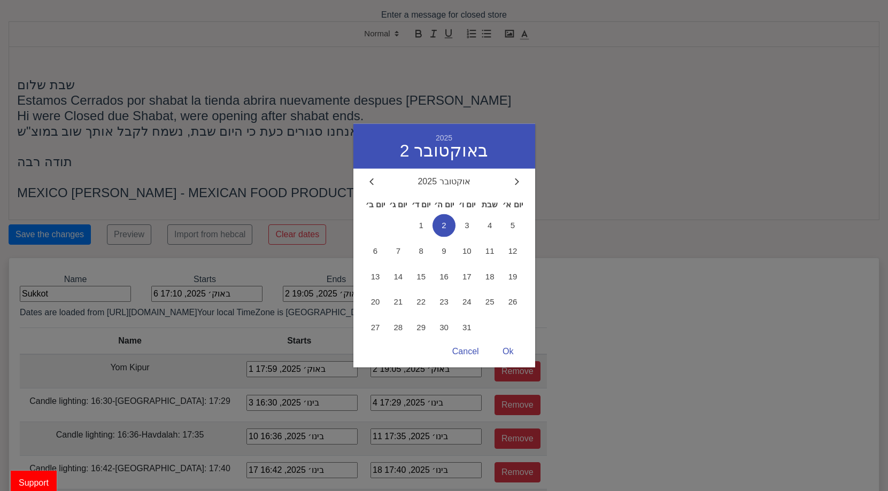
click at [349, 296] on div "2 באוק׳ 2025, 19:05 2025 2 באוקטובר אוקטובר 2025 יום ב׳ יום ג׳ יום ד׳ יום ה׳ יו…" at bounding box center [338, 294] width 111 height 16
click at [397, 251] on span "7" at bounding box center [398, 251] width 23 height 23
click at [506, 349] on div "Ok" at bounding box center [508, 352] width 32 height 21
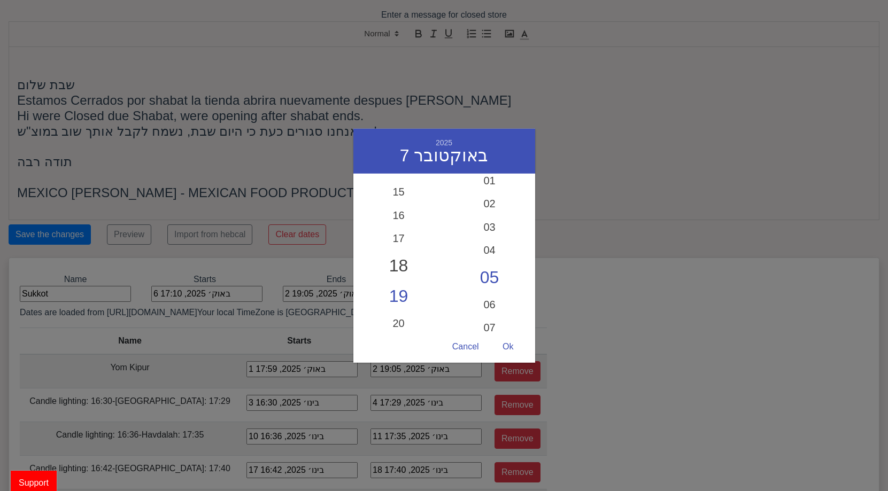
scroll to position [342, 0]
click at [401, 267] on div "18" at bounding box center [398, 267] width 91 height 31
click at [397, 289] on div "19" at bounding box center [398, 297] width 91 height 31
click at [490, 194] on div "00" at bounding box center [489, 189] width 91 height 31
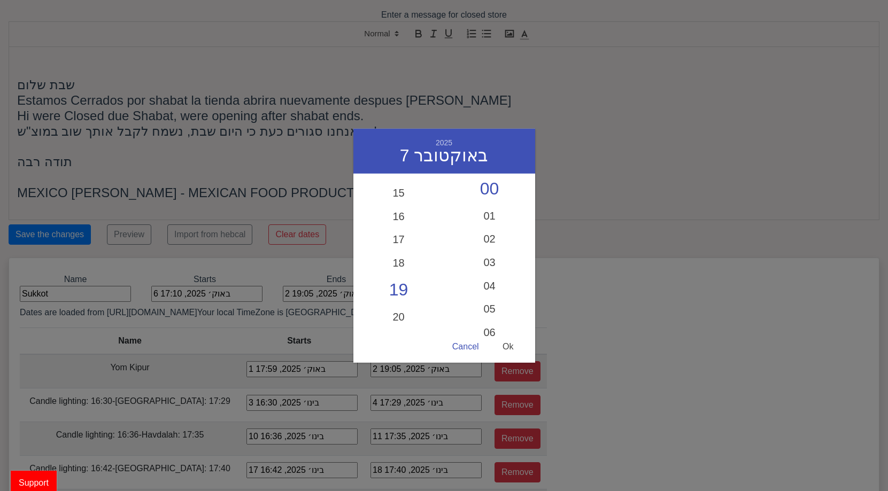
click at [516, 346] on div "Ok" at bounding box center [508, 347] width 32 height 21
type input "7 באוק׳ 2025, 19:00"
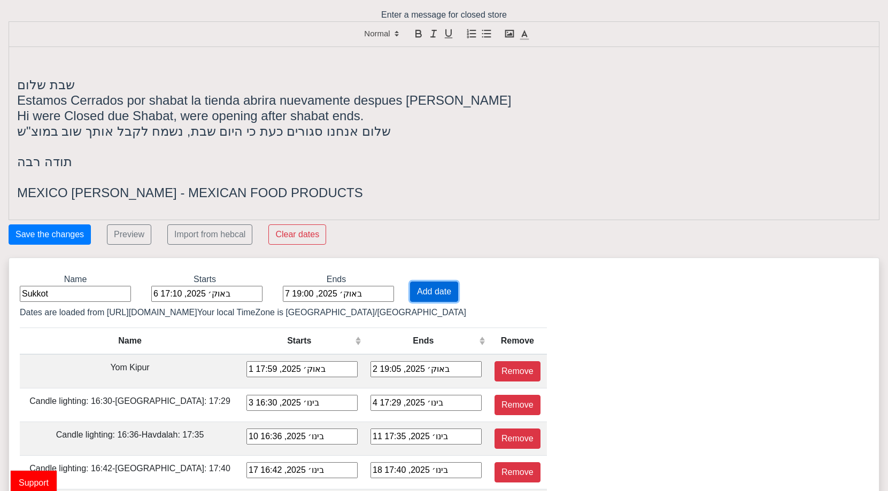
click at [427, 289] on button "Add date" at bounding box center [434, 292] width 48 height 20
type input "6 באוק׳ 2025, 17:10"
type input "7 באוק׳ 2025, 19:00"
type input "1 באוק׳ 2025, 17:59"
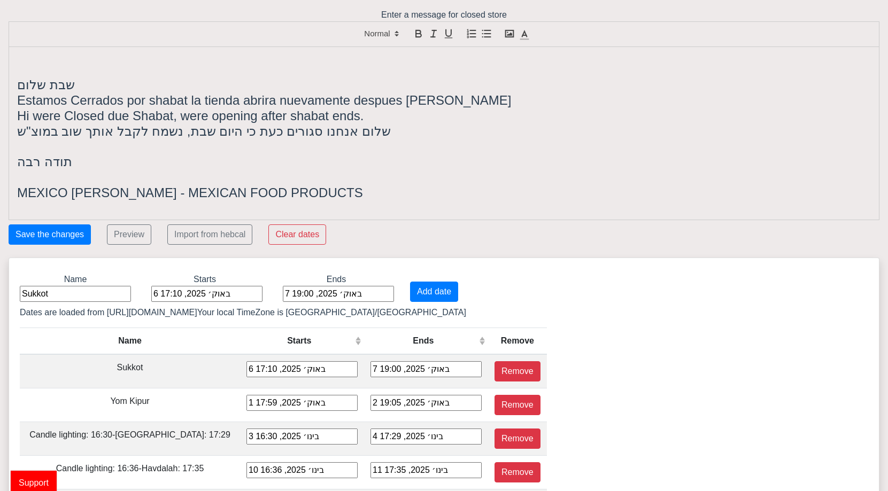
click at [107, 296] on input "Sukkot" at bounding box center [75, 294] width 111 height 16
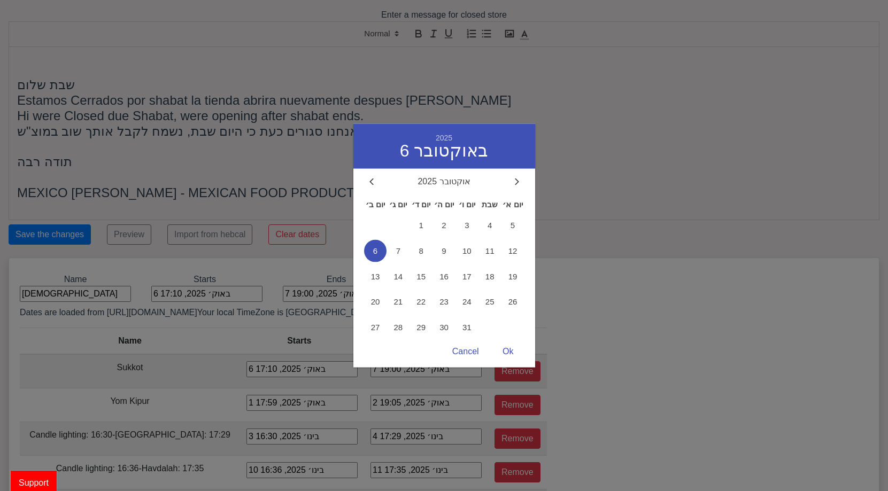
click at [196, 295] on div "6 באוק׳ 2025, 17:10 2025 6 באוקטובר אוקטובר 2025 יום ב׳ יום ג׳ יום ד׳ יום ה׳ יו…" at bounding box center [206, 294] width 111 height 16
click at [368, 278] on span "13" at bounding box center [375, 276] width 23 height 23
click at [512, 346] on div "Ok" at bounding box center [508, 352] width 32 height 21
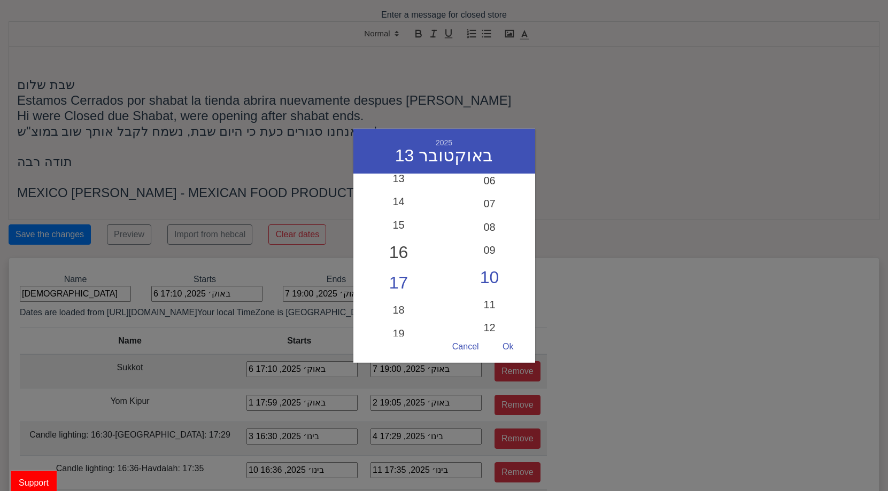
scroll to position [311, 0]
click at [517, 345] on div "Ok" at bounding box center [508, 347] width 32 height 21
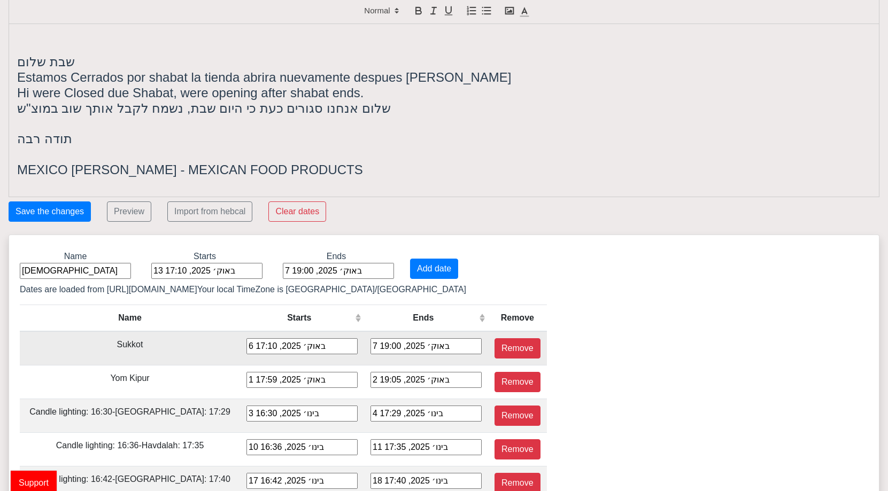
scroll to position [24, 0]
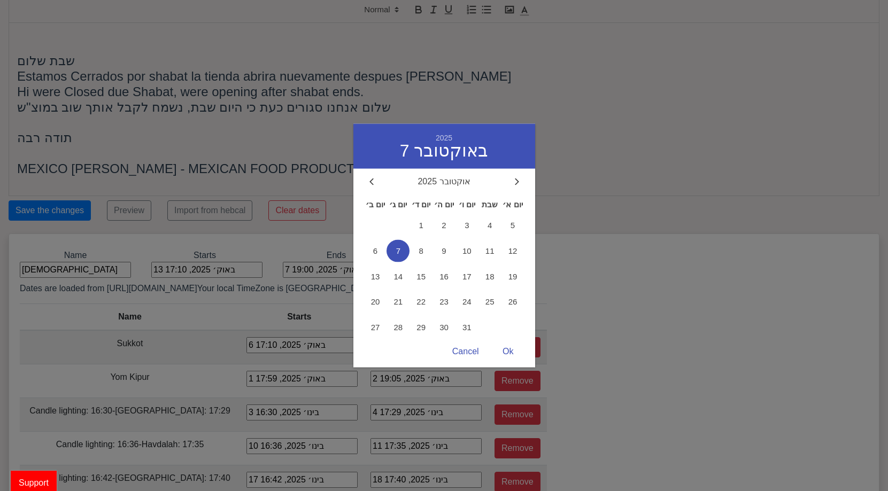
click at [306, 276] on div "7 באוק׳ 2025, 19:00 2025 7 באוקטובר אוקטובר 2025 יום ב׳ יום ג׳ יום ד׳ יום ה׳ יו…" at bounding box center [338, 270] width 111 height 16
click at [399, 272] on span "14" at bounding box center [398, 276] width 23 height 23
click at [509, 348] on div "Ok" at bounding box center [508, 352] width 32 height 21
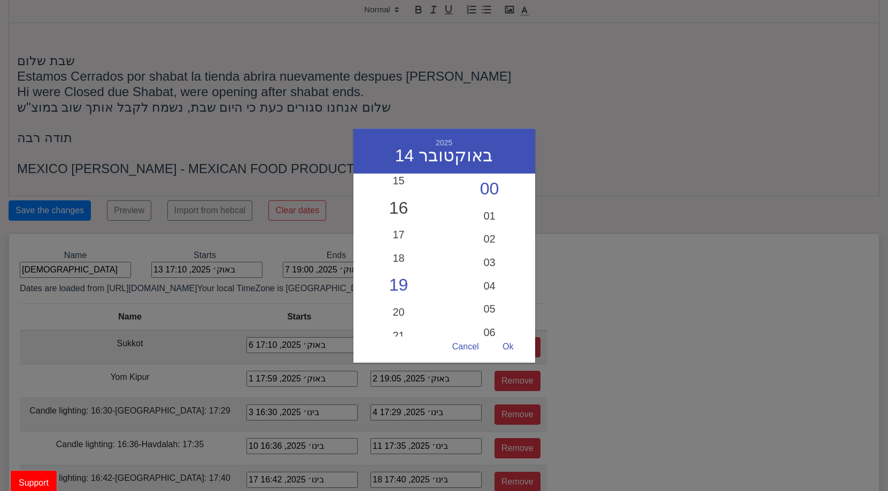
scroll to position [355, 0]
click at [393, 210] on div "16" at bounding box center [398, 207] width 91 height 31
click at [399, 264] on div "18" at bounding box center [398, 262] width 91 height 31
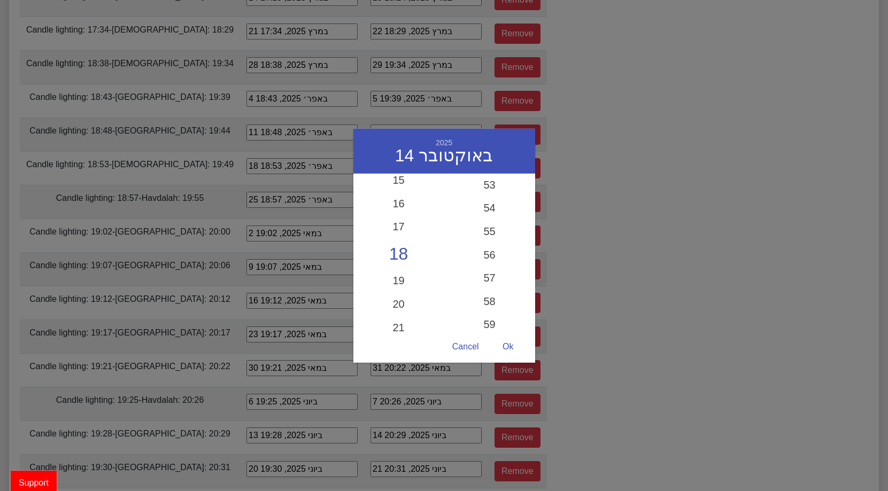
scroll to position [952, 0]
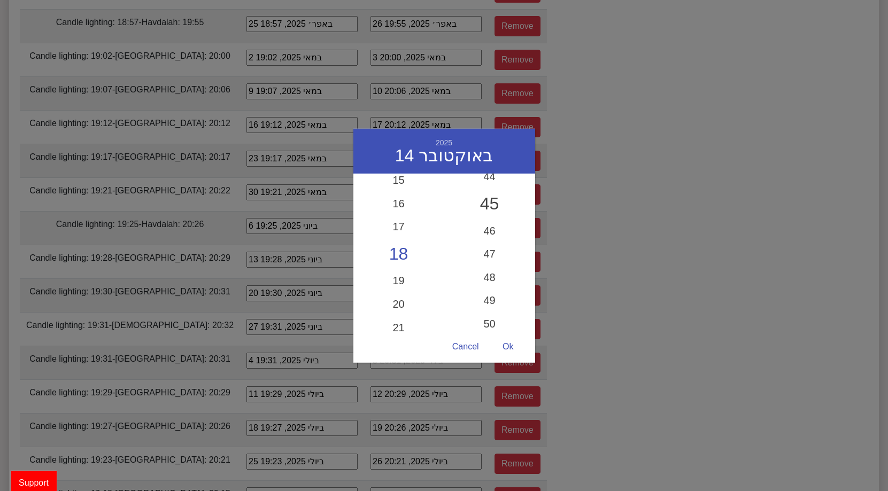
click at [495, 207] on div "45" at bounding box center [489, 204] width 91 height 31
click at [510, 344] on div "Ok" at bounding box center [508, 347] width 32 height 21
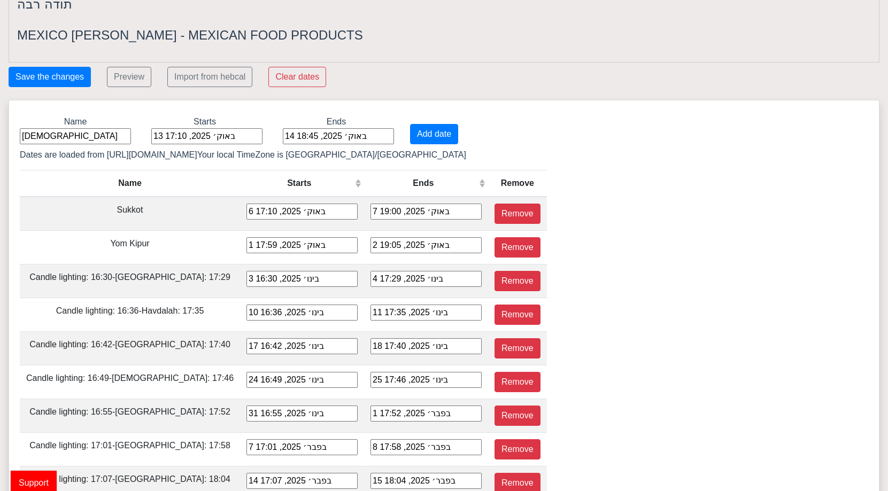
scroll to position [0, 0]
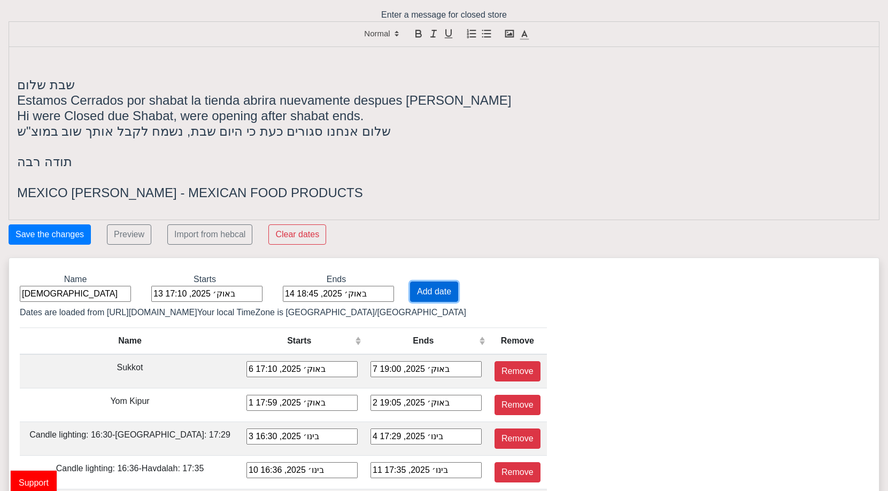
click at [428, 288] on button "Add date" at bounding box center [434, 292] width 48 height 20
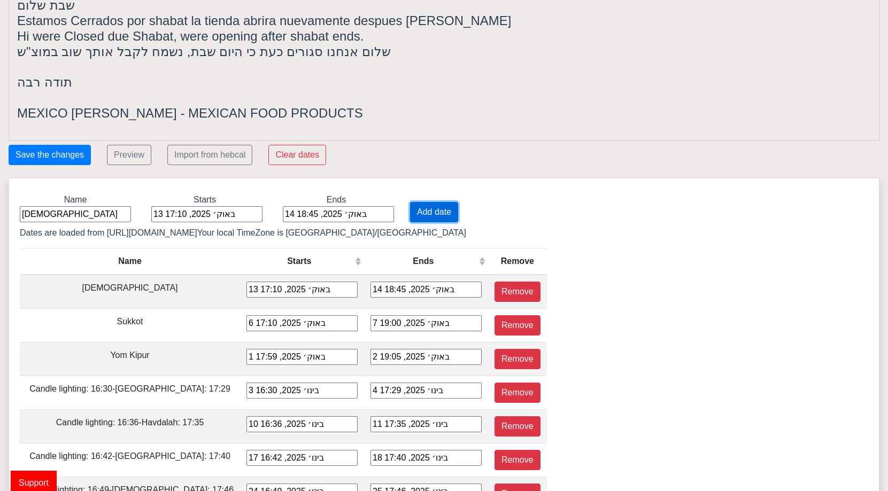
scroll to position [82, 0]
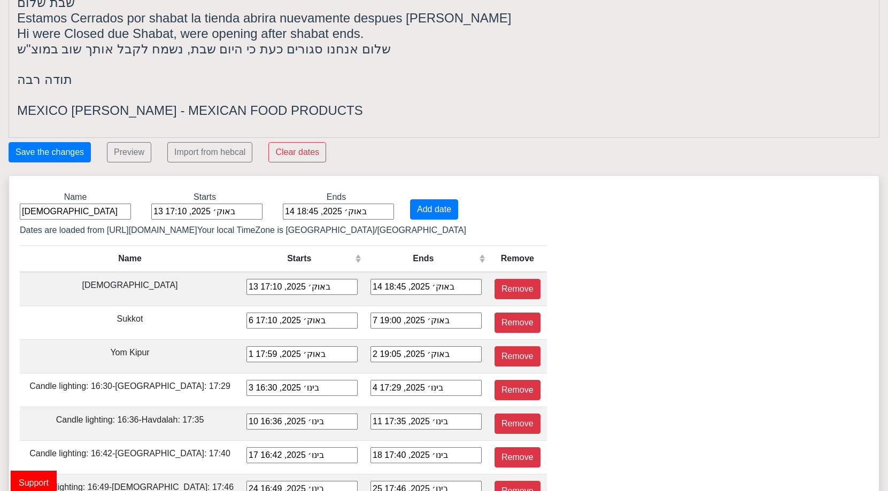
click at [105, 211] on input "[DEMOGRAPHIC_DATA]" at bounding box center [75, 212] width 111 height 16
click at [100, 214] on input "[DEMOGRAPHIC_DATA]" at bounding box center [75, 212] width 111 height 16
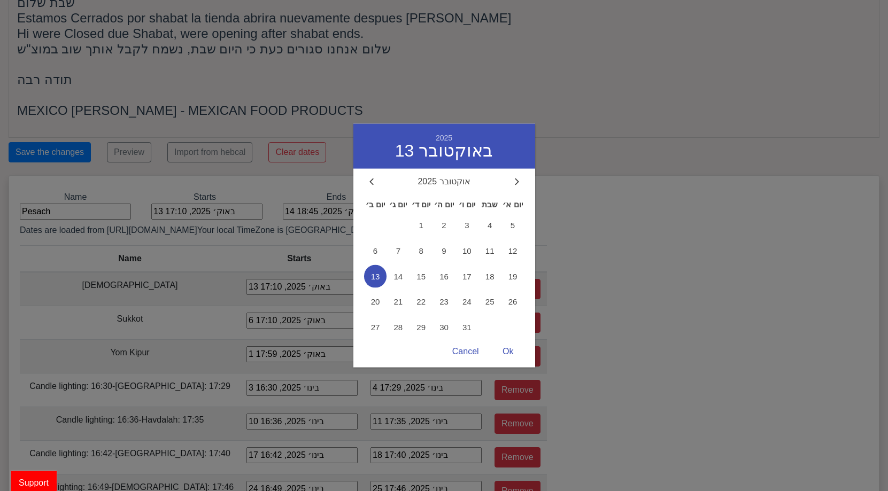
click at [196, 216] on div "13 באוק׳ 2025, 17:10 2025 13 באוקטובר אוקטובר 2025 יום ב׳ יום ג׳ יום ד׳ יום ה׳ …" at bounding box center [206, 212] width 111 height 16
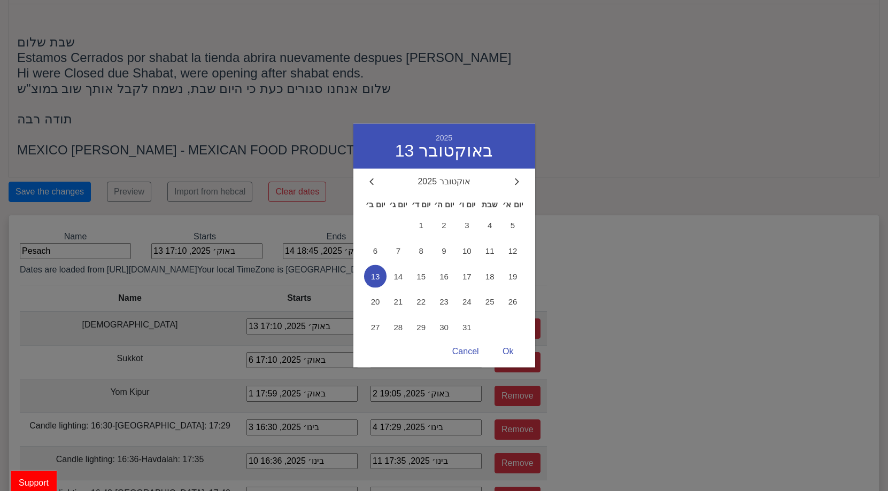
scroll to position [16, 0]
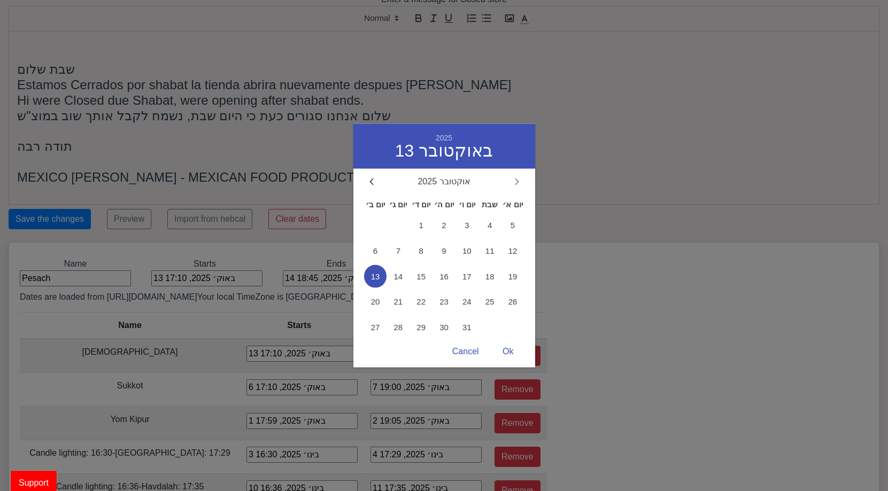
click at [513, 181] on div at bounding box center [517, 182] width 10 height 10
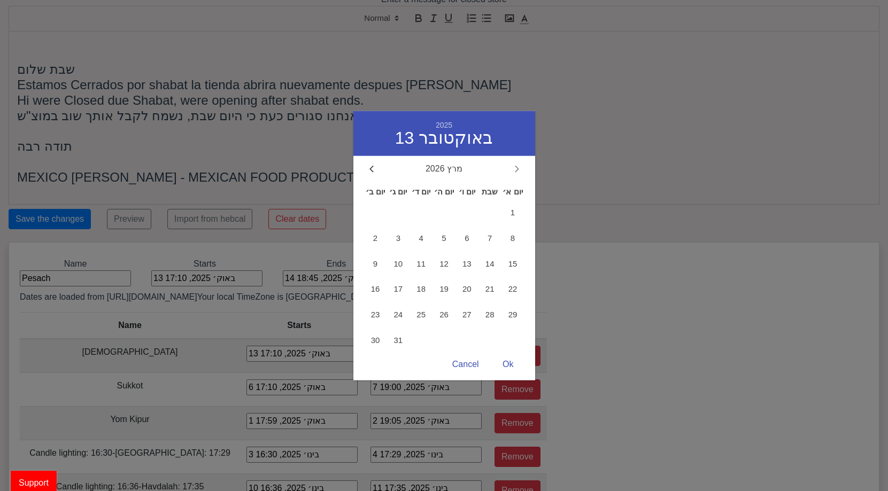
click at [513, 181] on div "מרץ 2026 יום ב׳ יום ג׳ יום ד׳ יום ה׳ יום ו׳ שבת יום א׳ 1 2 3 4 5 6 7 8 9 10 11 …" at bounding box center [444, 259] width 182 height 190
click at [513, 176] on div "מרץ 2026 יום ב׳ יום ג׳ יום ד׳ יום ה׳ יום ו׳ שבת יום א׳ 1 2 3 4 5 6 7 8 9 10 11 …" at bounding box center [444, 259] width 182 height 190
click at [515, 172] on icon at bounding box center [517, 169] width 4 height 7
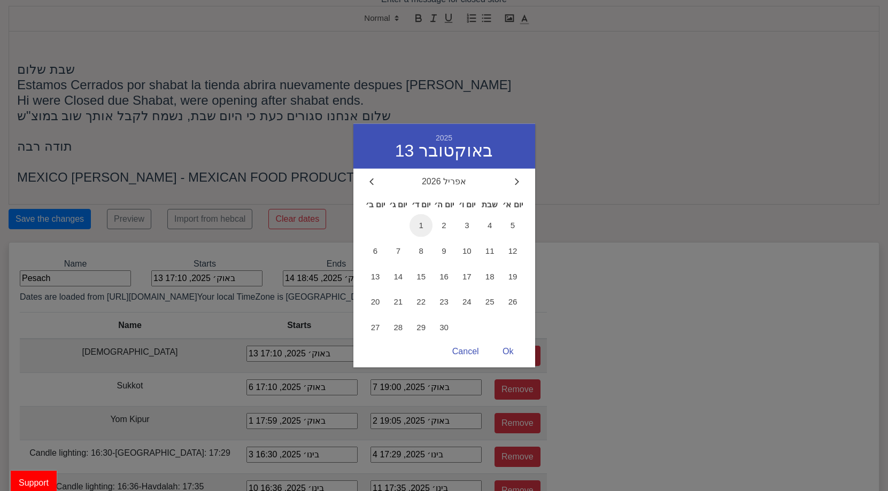
click at [414, 227] on span "1" at bounding box center [421, 225] width 23 height 23
click at [505, 347] on div "Ok" at bounding box center [508, 352] width 32 height 21
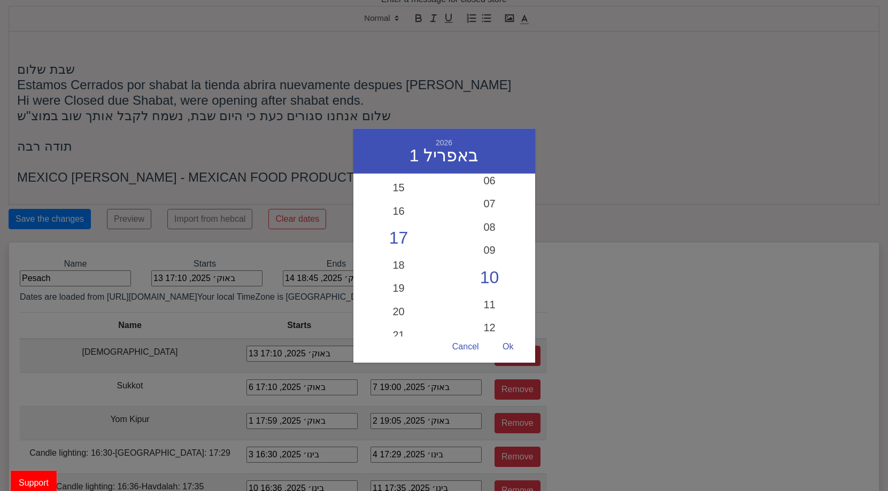
scroll to position [346, 0]
click at [397, 266] on div "18" at bounding box center [398, 270] width 91 height 31
click at [509, 347] on div "Ok" at bounding box center [508, 347] width 32 height 21
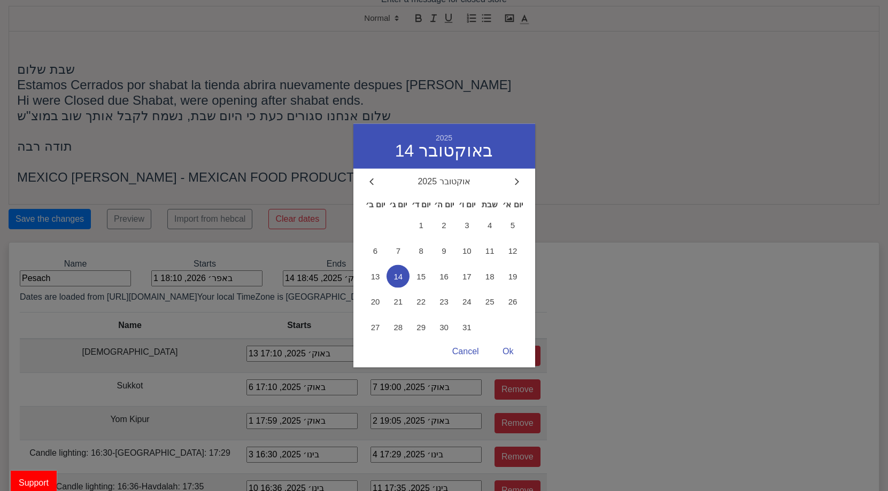
click at [309, 282] on div "14 באוק׳ 2025, 18:45 2025 14 באוקטובר אוקטובר 2025 יום ב׳ יום ג׳ יום ד׳ יום ה׳ …" at bounding box center [338, 279] width 111 height 16
click at [514, 179] on div at bounding box center [517, 182] width 10 height 10
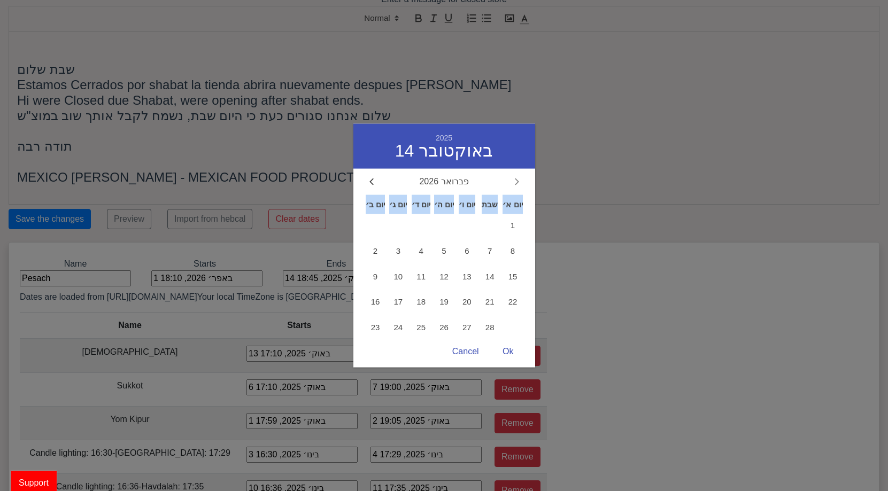
click at [514, 179] on div at bounding box center [517, 182] width 10 height 10
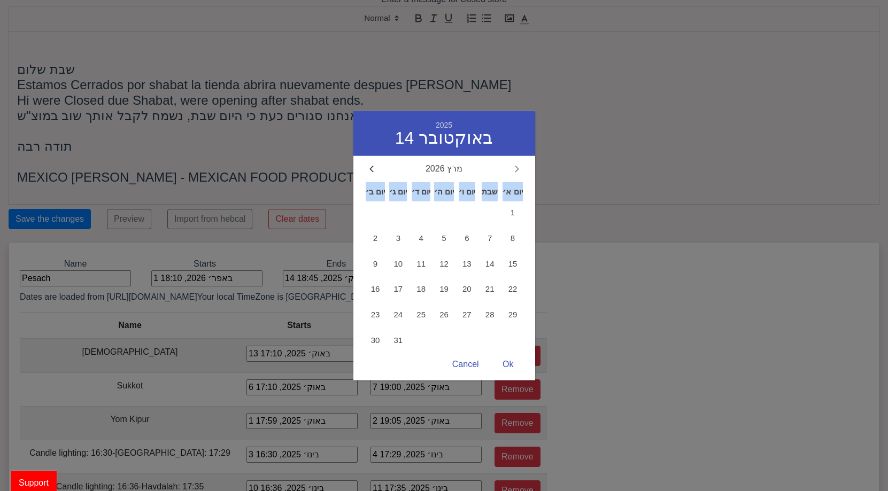
click at [514, 179] on div "מרץ 2026 יום ב׳ יום ג׳ יום ד׳ יום ה׳ יום ו׳ שבת יום א׳ 1 2 3 4 5 6 7 8 9 10 11 …" at bounding box center [444, 259] width 182 height 190
click at [515, 174] on div at bounding box center [517, 169] width 10 height 10
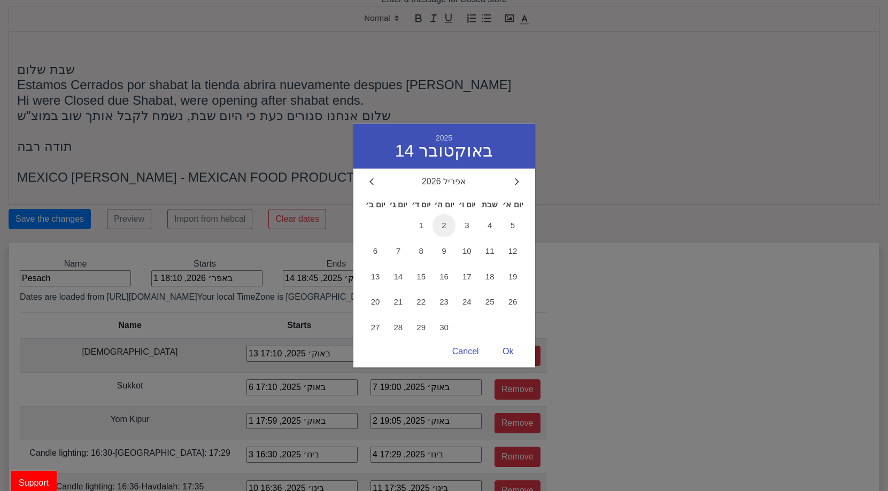
click at [445, 227] on span "2" at bounding box center [444, 225] width 23 height 23
click at [512, 348] on div "Ok" at bounding box center [508, 352] width 32 height 21
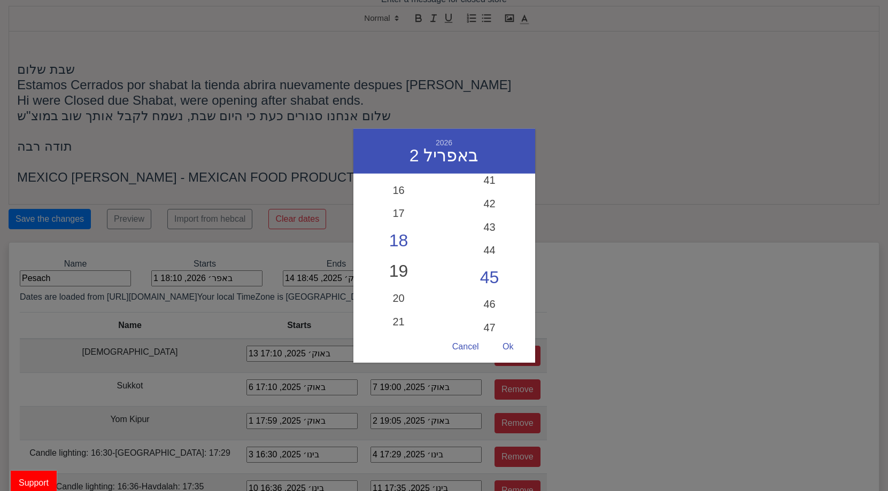
scroll to position [368, 0]
click at [398, 273] on div "19" at bounding box center [398, 271] width 91 height 31
click at [486, 227] on div "40" at bounding box center [489, 229] width 91 height 31
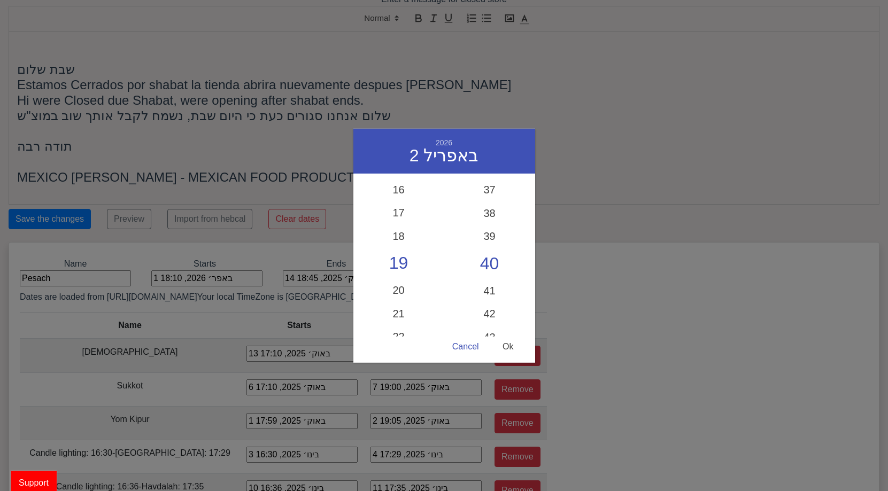
click at [512, 351] on div "Ok" at bounding box center [508, 347] width 32 height 21
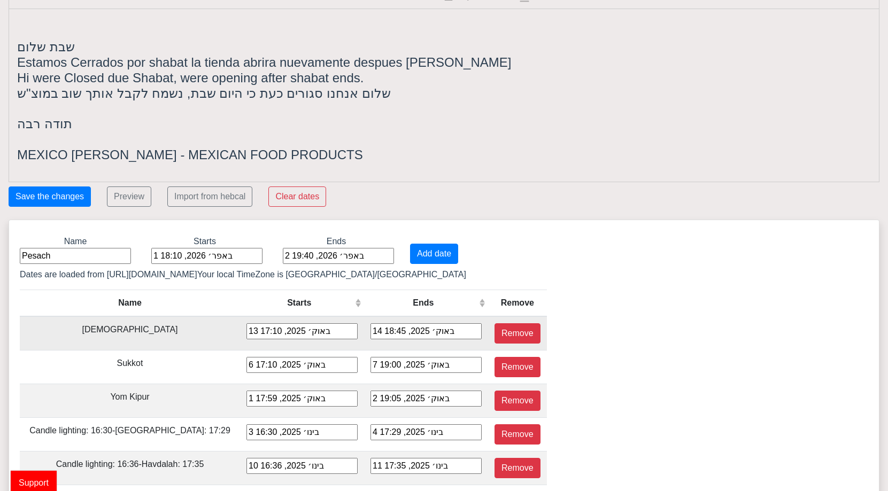
scroll to position [37, 0]
click at [429, 252] on button "Add date" at bounding box center [434, 254] width 48 height 20
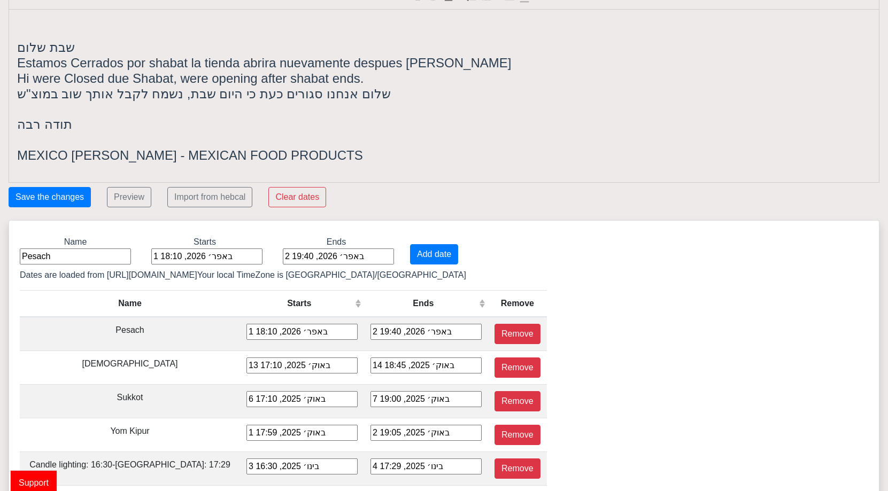
click at [68, 250] on input "Pesach" at bounding box center [75, 257] width 111 height 16
click at [21, 255] on input "Pesach" at bounding box center [75, 257] width 111 height 16
click at [221, 254] on div "1 באפר׳ 2026, 18:10" at bounding box center [206, 257] width 111 height 16
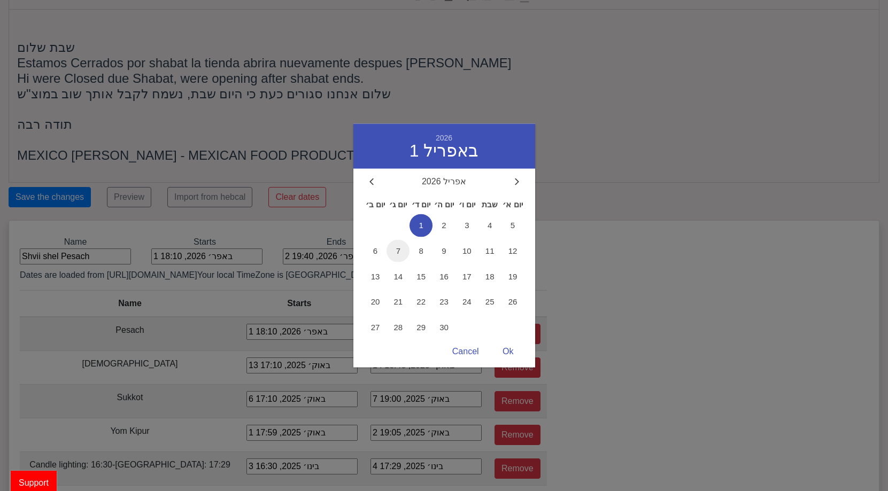
click at [401, 253] on span "7" at bounding box center [398, 251] width 23 height 23
click at [514, 351] on div "Ok" at bounding box center [508, 352] width 32 height 21
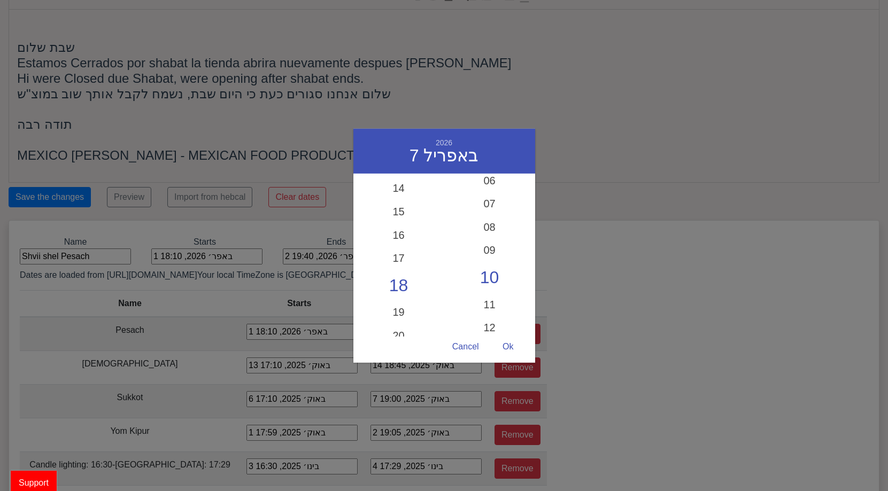
scroll to position [323, 0]
click at [512, 347] on div "Ok" at bounding box center [508, 347] width 32 height 21
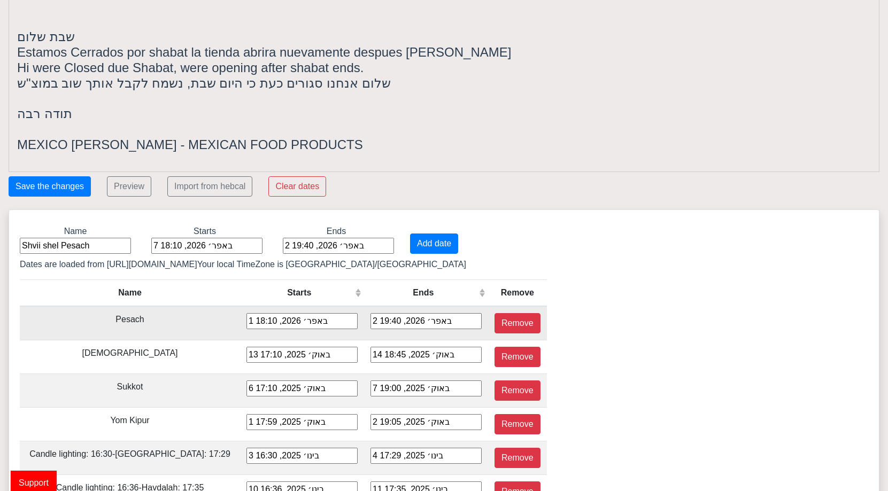
scroll to position [51, 0]
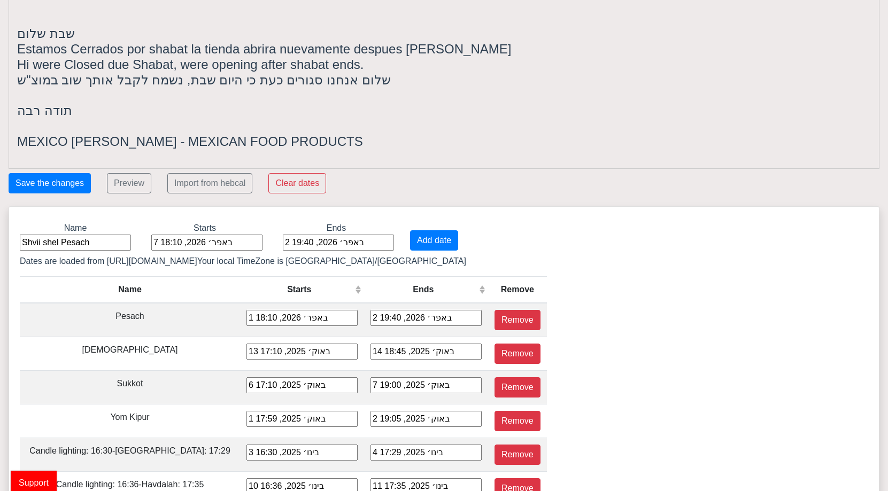
click at [343, 243] on div "2 באפר׳ 2026, 19:40 2026 2 באפריל אפריל 2026 יום ב׳ יום ג׳ יום ד׳ יום ה׳ יום ו׳…" at bounding box center [338, 243] width 111 height 16
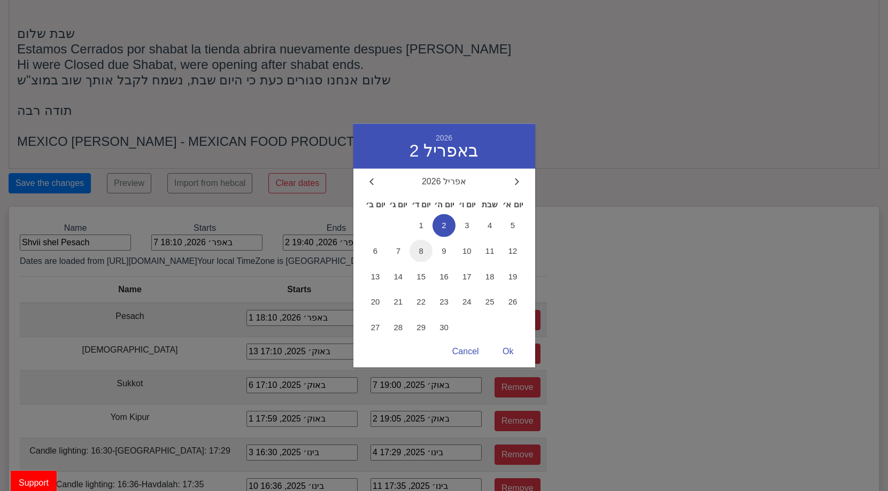
click at [417, 251] on span "8" at bounding box center [421, 251] width 23 height 23
click at [505, 354] on div "Ok" at bounding box center [508, 352] width 32 height 21
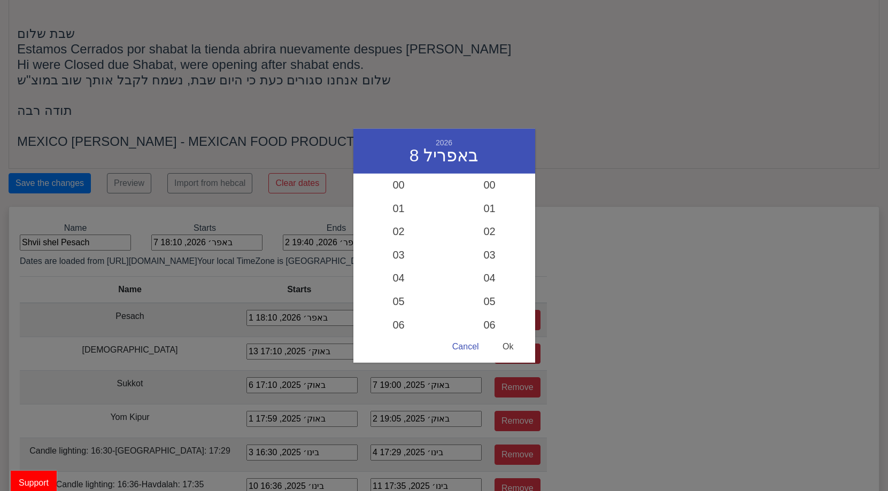
scroll to position [844, 0]
click at [506, 342] on div "Ok" at bounding box center [508, 347] width 32 height 21
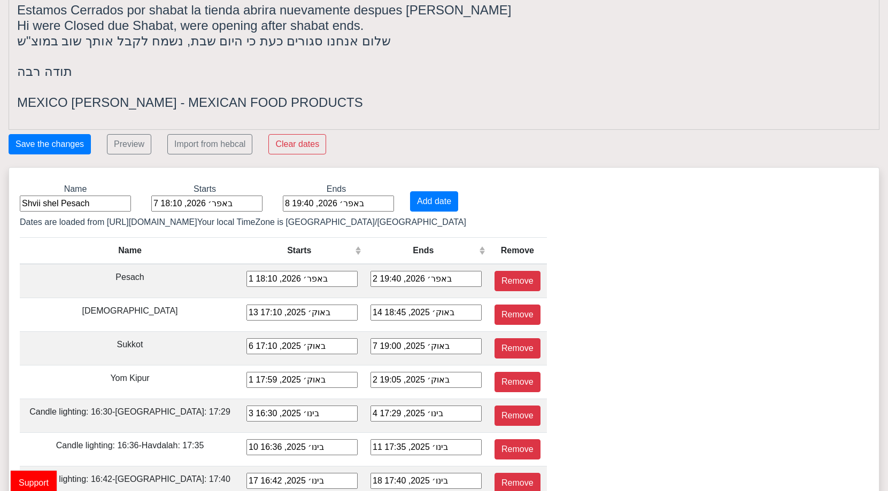
scroll to position [91, 0]
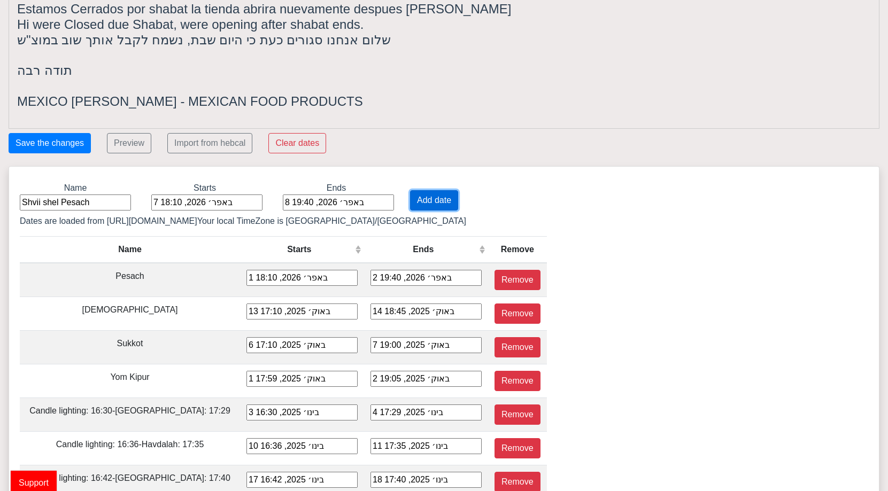
click at [419, 206] on button "Add date" at bounding box center [434, 200] width 48 height 20
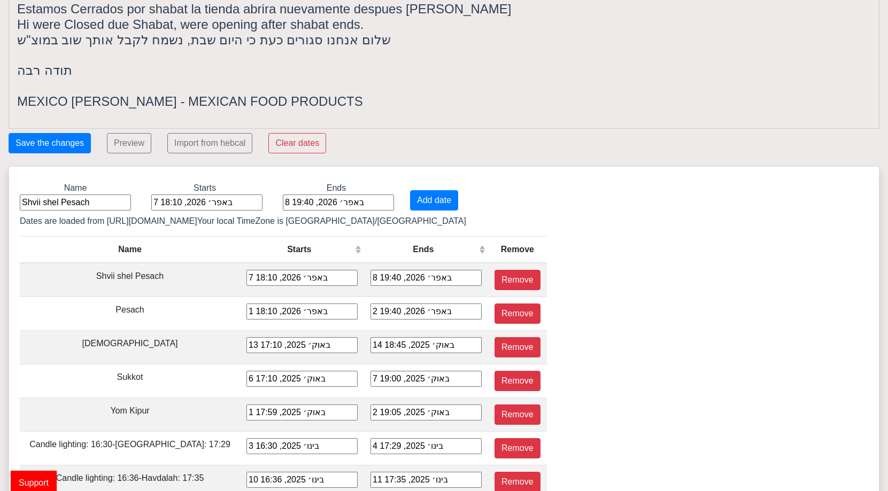
click at [90, 205] on input "Shvii shel Pesach" at bounding box center [75, 203] width 111 height 16
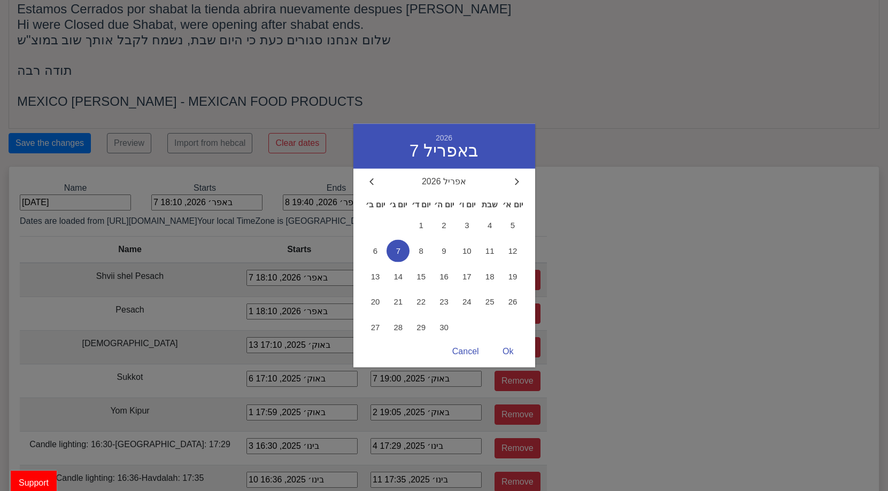
click at [206, 204] on div "7 באפר׳ 2026, 18:10 2026 7 באפריל אפריל 2026 יום ב׳ יום ג׳ יום ד׳ יום ה׳ יום ו׳…" at bounding box center [206, 203] width 111 height 16
click at [518, 178] on div at bounding box center [517, 182] width 10 height 10
click at [442, 300] on span "21" at bounding box center [444, 302] width 23 height 23
click at [497, 235] on span "2" at bounding box center [490, 225] width 23 height 23
click at [443, 308] on span "21" at bounding box center [444, 302] width 23 height 23
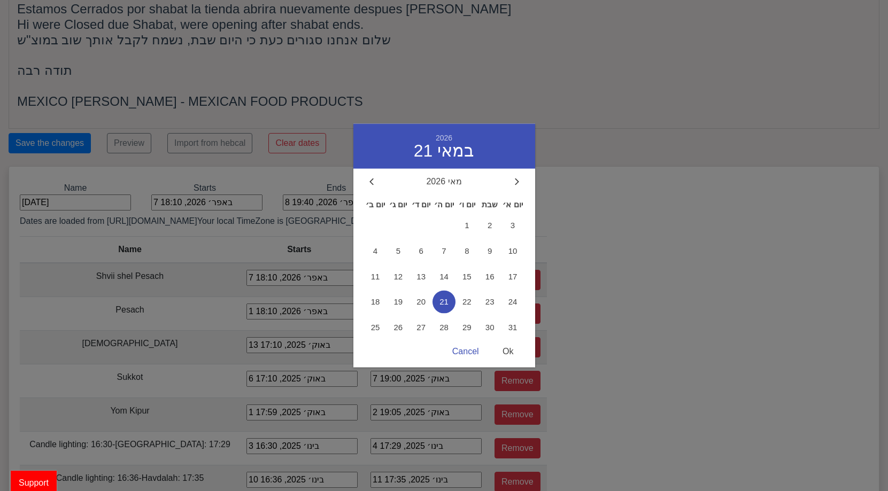
click at [508, 355] on div "Ok" at bounding box center [508, 352] width 32 height 21
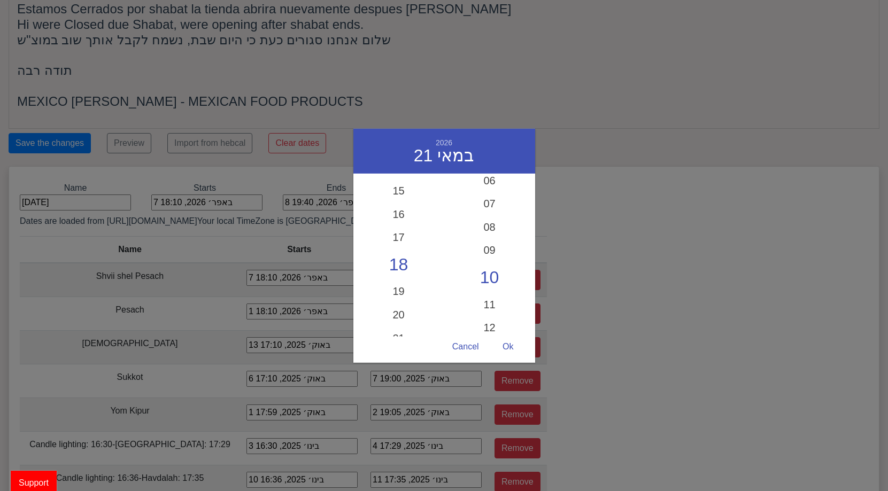
scroll to position [344, 0]
click at [489, 295] on div "30" at bounding box center [489, 294] width 91 height 24
click at [510, 338] on div "Ok" at bounding box center [508, 347] width 32 height 21
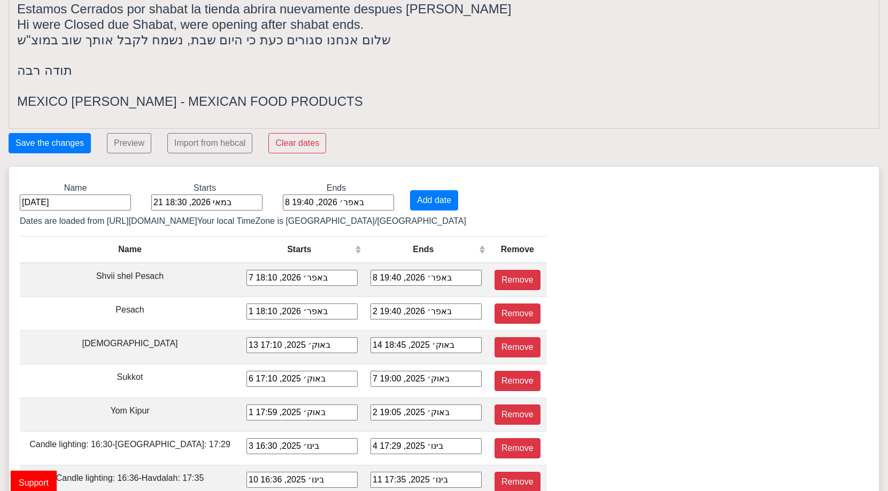
click at [225, 206] on div "21 במאי 2026, 18:30" at bounding box center [206, 203] width 111 height 16
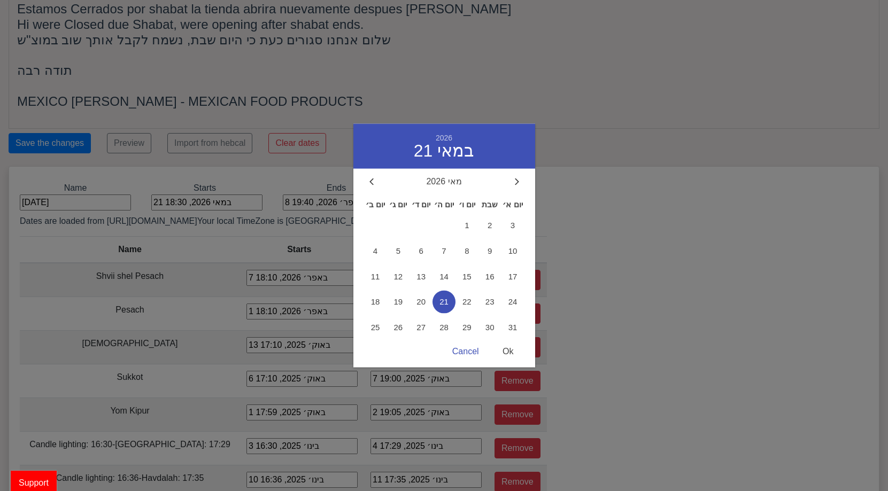
click at [511, 345] on div "Ok" at bounding box center [508, 352] width 32 height 21
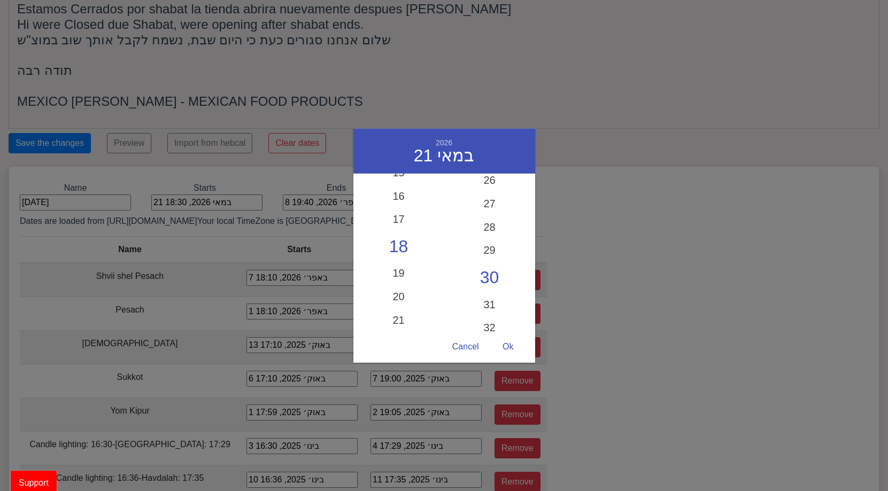
scroll to position [339, 0]
click at [400, 306] on div "19" at bounding box center [398, 301] width 91 height 31
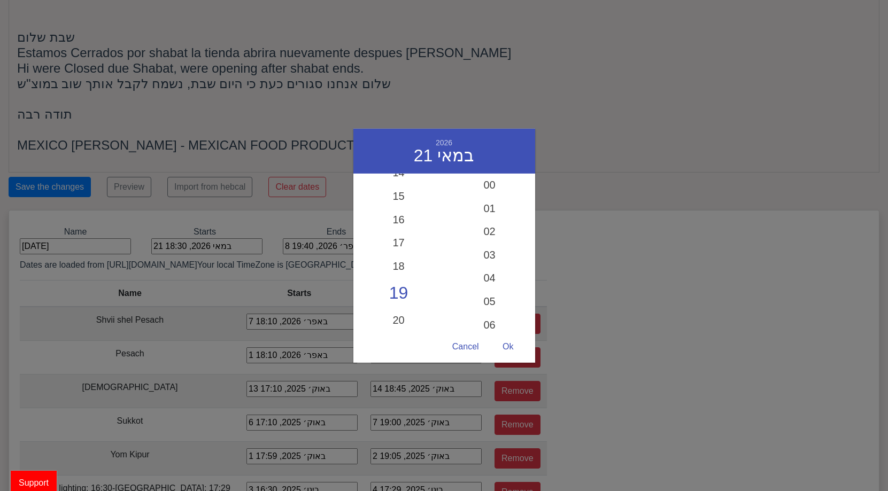
scroll to position [50, 0]
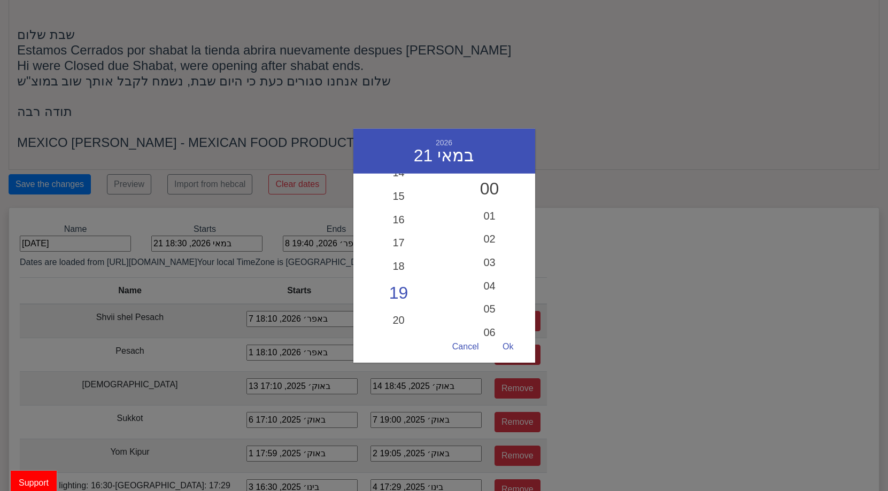
click at [490, 194] on div "00" at bounding box center [489, 189] width 91 height 31
click at [518, 347] on div "Ok" at bounding box center [508, 347] width 32 height 21
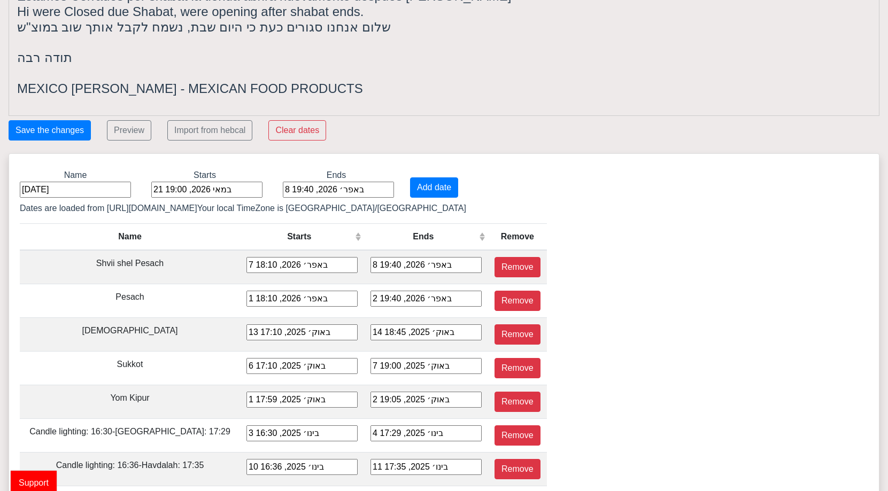
scroll to position [106, 0]
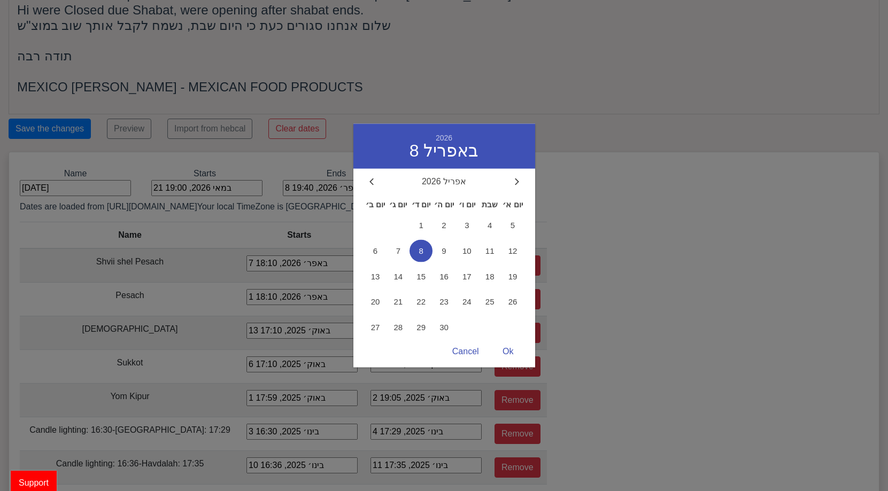
click at [380, 188] on div "8 באפר׳ 2026, 19:40 2026 8 באפריל אפריל 2026 יום ב׳ יום ג׳ יום ד׳ יום ה׳ יום ו׳…" at bounding box center [338, 188] width 111 height 16
click at [420, 301] on span "22" at bounding box center [421, 302] width 23 height 23
click at [514, 352] on div "Ok" at bounding box center [508, 352] width 32 height 21
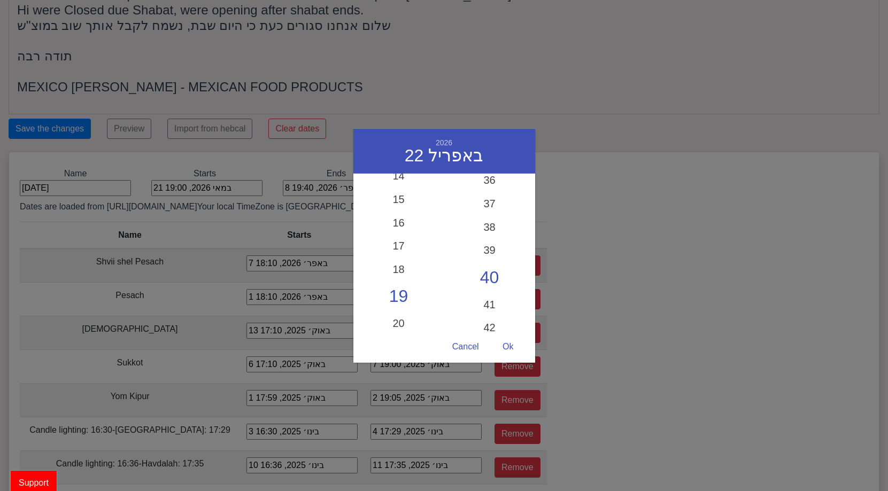
scroll to position [327, 0]
click at [397, 279] on div "18" at bounding box center [398, 282] width 91 height 31
click at [467, 344] on div "Cancel" at bounding box center [466, 347] width 48 height 21
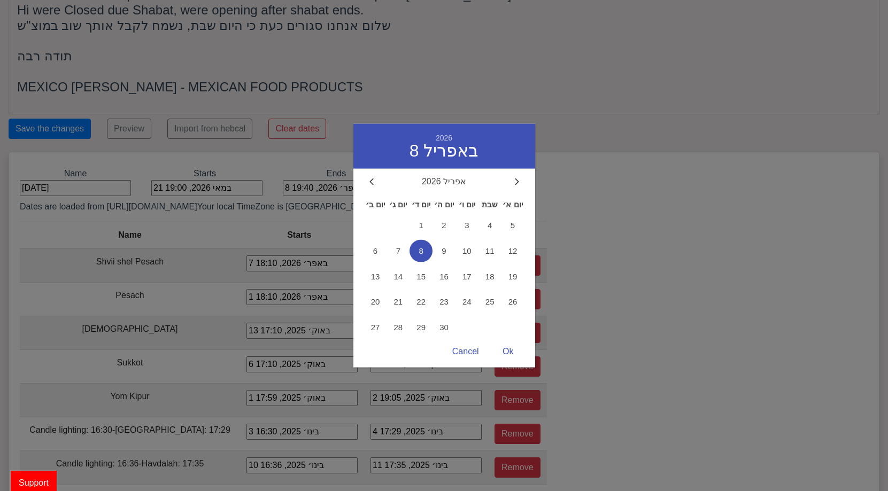
click at [344, 184] on div "8 באפר׳ 2026, 19:40 2026 8 באפריל אפריל 2026 יום ב׳ יום ג׳ יום ד׳ יום ה׳ יום ו׳…" at bounding box center [338, 188] width 111 height 16
click at [444, 302] on span "23" at bounding box center [444, 302] width 23 height 23
click at [509, 348] on div "Ok" at bounding box center [508, 352] width 32 height 21
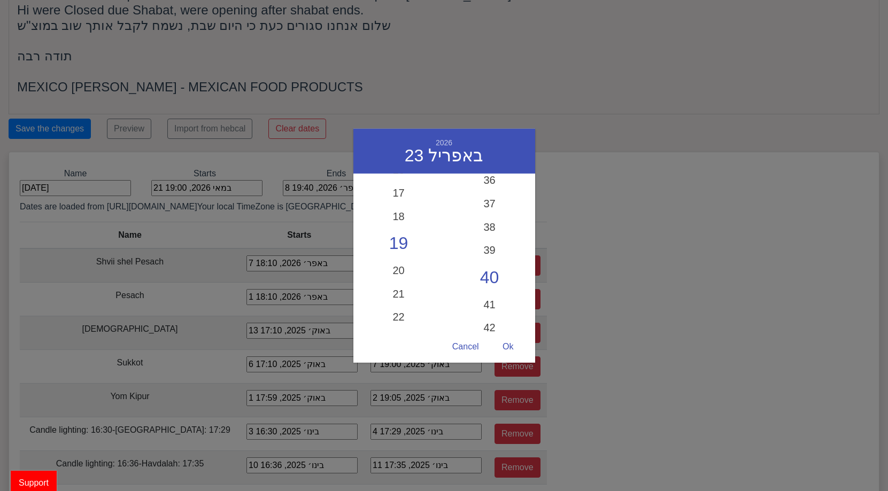
scroll to position [391, 0]
click at [395, 270] on div "20" at bounding box center [398, 271] width 91 height 31
click at [486, 194] on div "20" at bounding box center [489, 198] width 91 height 24
click at [519, 348] on div "Ok" at bounding box center [508, 347] width 32 height 21
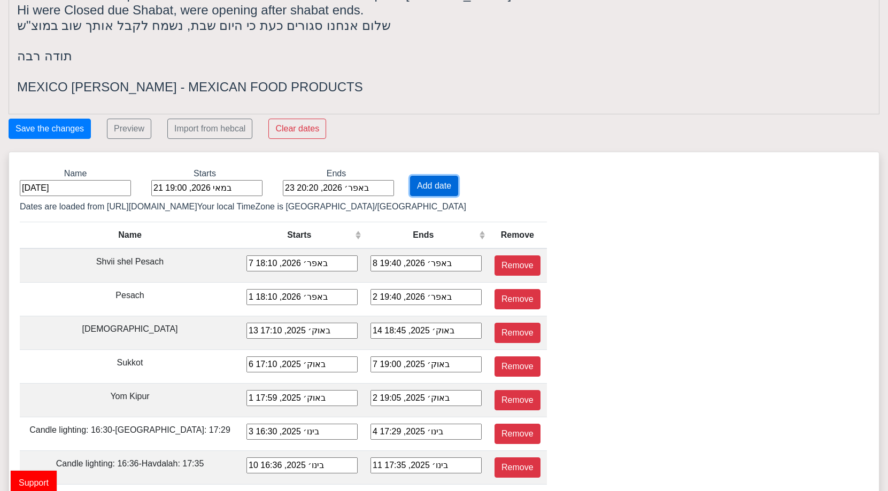
click at [422, 189] on button "Add date" at bounding box center [434, 186] width 48 height 20
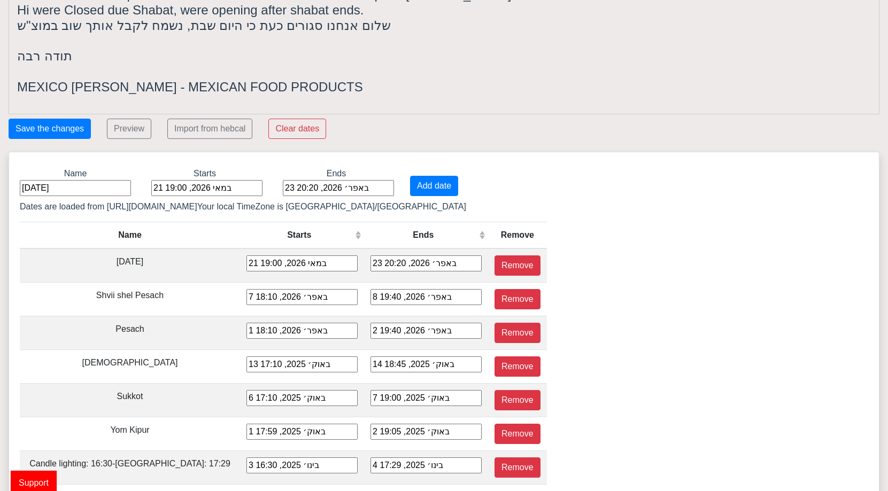
click at [76, 190] on input "[DATE]" at bounding box center [75, 188] width 111 height 16
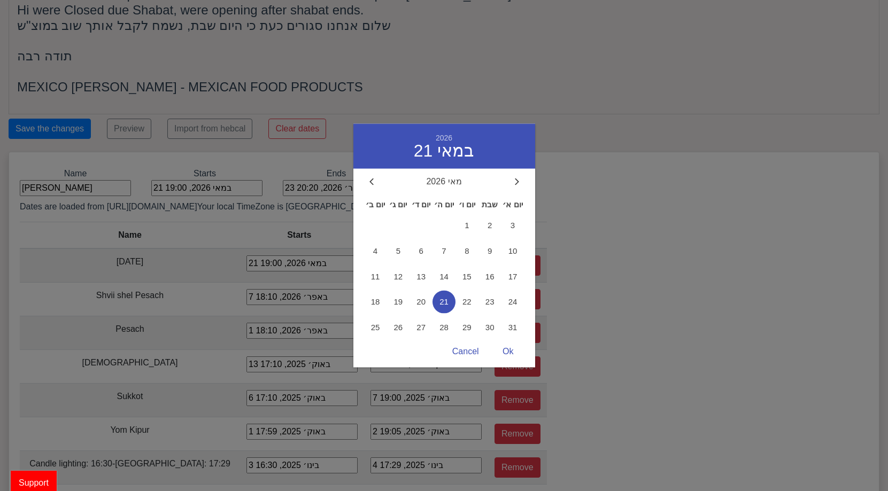
click at [204, 190] on div "21 במאי 2026, 19:00 2026 21 במאי מאי 2026 יום ב׳ יום ג׳ יום ד׳ יום ה׳ יום ו׳ שב…" at bounding box center [206, 188] width 111 height 16
click at [514, 191] on div "מאי 2026 יום ב׳ יום ג׳ יום ד׳ יום ה׳ יום ו׳ שבת יום א׳ 1 2 3 4 5 6 7 8 9 10 11 …" at bounding box center [444, 259] width 182 height 165
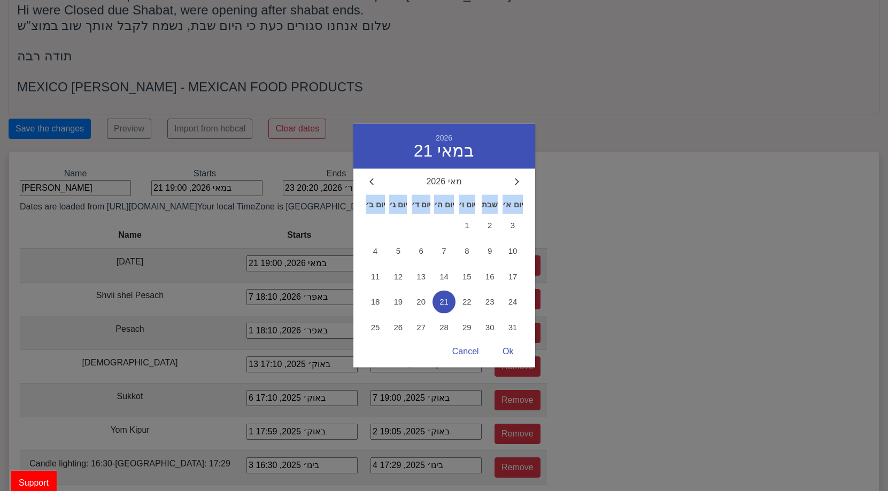
click at [514, 191] on div "מאי 2026 יום ב׳ יום ג׳ יום ד׳ יום ה׳ יום ו׳ שבת יום א׳ 1 2 3 4 5 6 7 8 9 10 11 …" at bounding box center [444, 259] width 182 height 165
click at [515, 184] on icon at bounding box center [517, 182] width 4 height 7
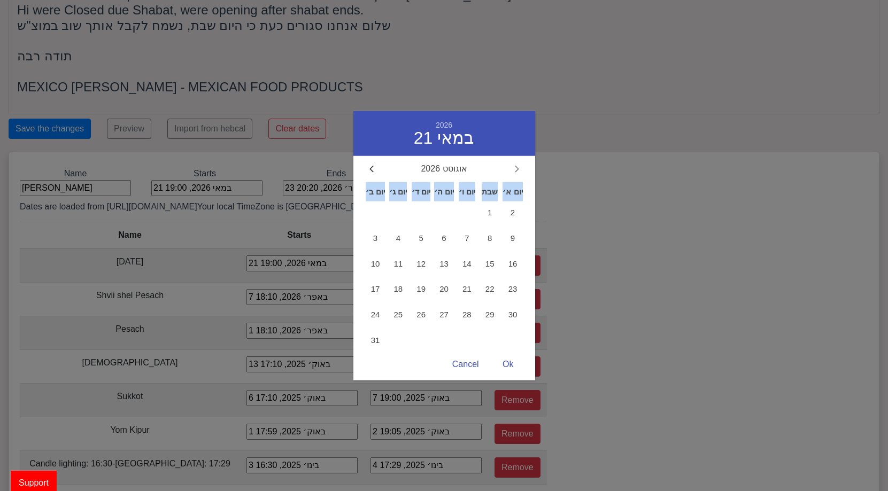
click at [515, 184] on div "יום א׳" at bounding box center [513, 191] width 23 height 19
click at [516, 173] on icon at bounding box center [516, 169] width 3 height 6
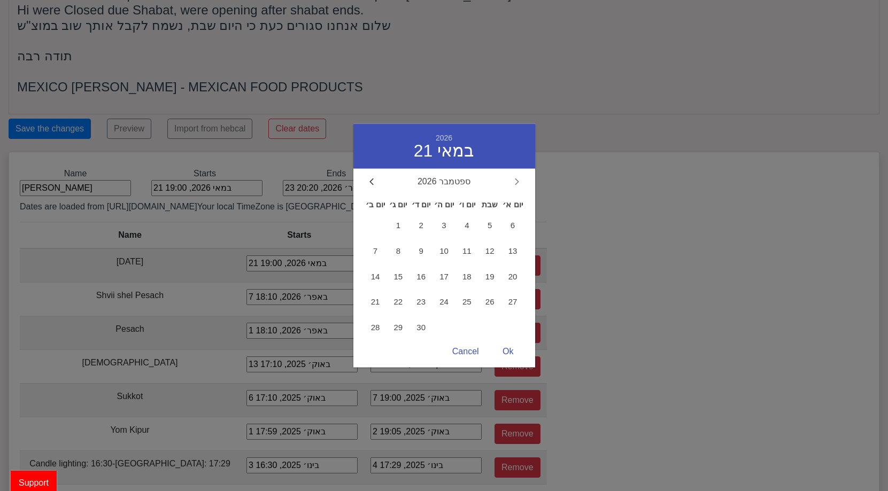
click at [516, 174] on div "2026 21 במאי ספטמבר 2026 יום ב׳ יום ג׳ יום ד׳ יום ה׳ יום ו׳ שבת יום א׳ 1 2 3 4 …" at bounding box center [444, 246] width 182 height 244
click at [409, 245] on span "8" at bounding box center [398, 251] width 23 height 23
click at [466, 257] on span "11" at bounding box center [467, 251] width 23 height 23
click at [504, 349] on div "Ok" at bounding box center [508, 352] width 32 height 21
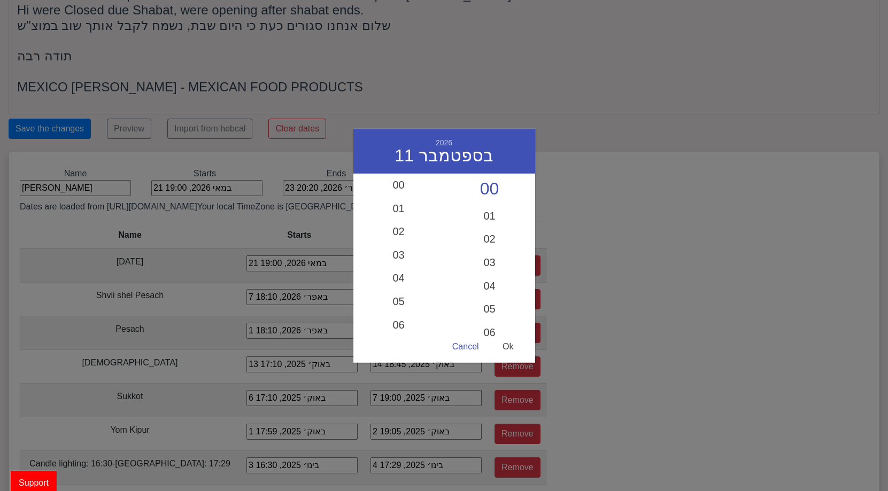
scroll to position [355, 0]
click at [393, 255] on div "18" at bounding box center [398, 254] width 91 height 31
click at [506, 348] on div "Ok" at bounding box center [508, 347] width 32 height 21
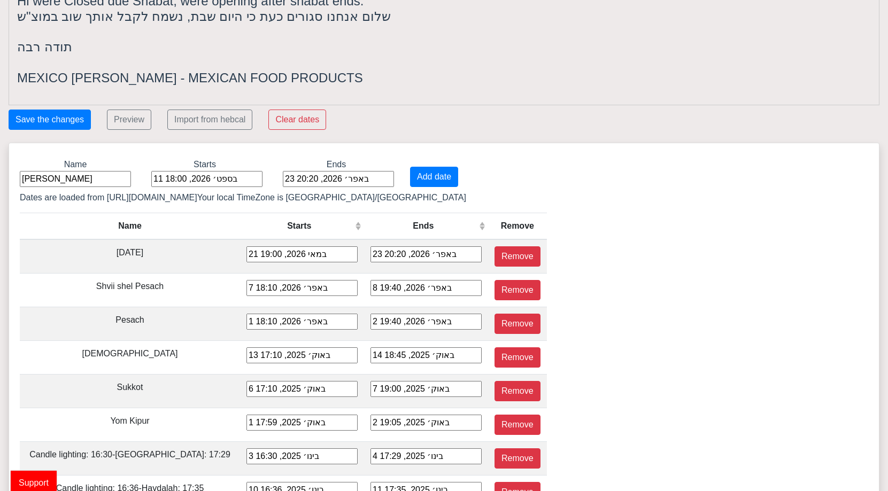
scroll to position [117, 0]
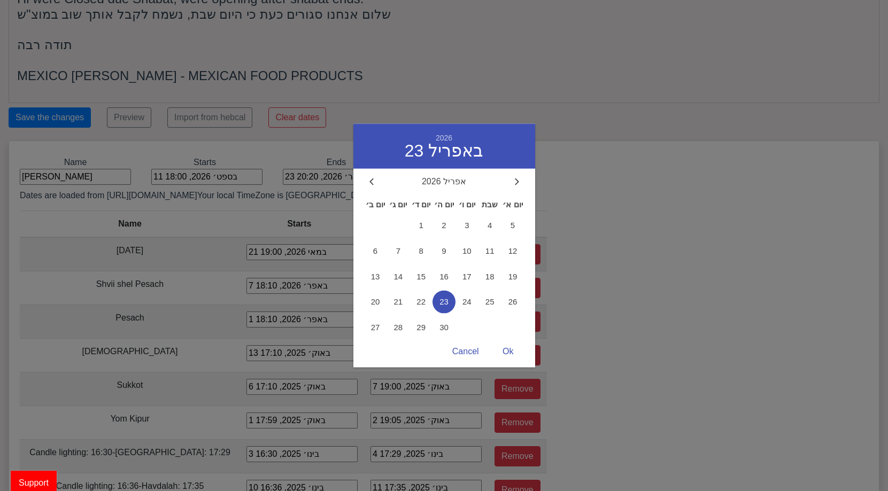
click at [357, 172] on div "23 באפר׳ 2026, 20:20 2026 23 באפריל אפריל 2026 יום ב׳ יום ג׳ יום ד׳ יום ה׳ יום …" at bounding box center [338, 177] width 111 height 16
click at [513, 185] on div at bounding box center [517, 182] width 10 height 10
click at [483, 348] on div "Cancel" at bounding box center [466, 352] width 48 height 21
click at [348, 180] on div "23 באפר׳ 2026, 20:20 2026 23 באפריל אפריל 2026 יום ב׳ יום ג׳ יום ד׳ יום ה׳ יום …" at bounding box center [338, 177] width 111 height 16
click at [528, 174] on div "2026 23 באפריל אפריל 2026 יום ב׳ יום ג׳ יום ד׳ יום ה׳ יום ו׳ שבת יום א׳ 1 2 3 4…" at bounding box center [444, 246] width 182 height 244
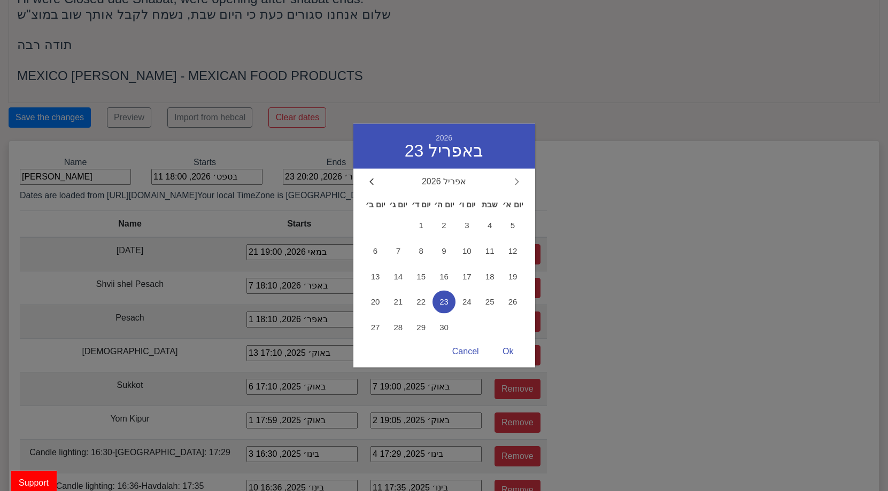
click at [520, 178] on div at bounding box center [517, 182] width 10 height 10
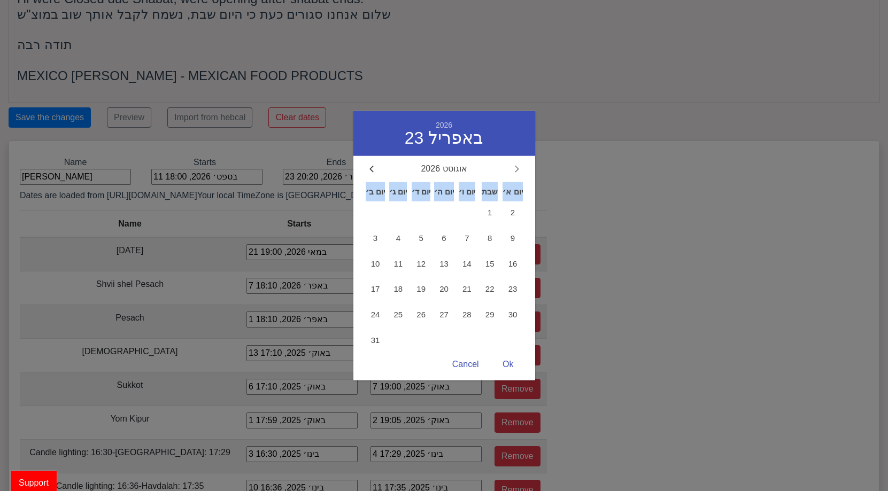
click at [520, 178] on div "אוגוסט 2026 יום ב׳ יום ג׳ יום ד׳ יום ה׳ יום ו׳ שבת יום א׳ 1 2 3 4 5 6 7 8 9 10 …" at bounding box center [444, 259] width 182 height 190
click at [519, 174] on div at bounding box center [517, 169] width 10 height 10
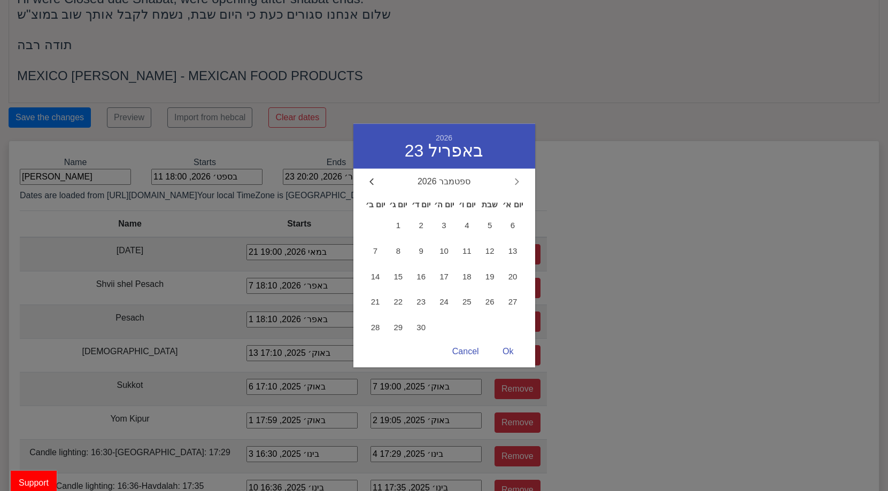
click at [519, 175] on div "2026 23 באפריל ספטמבר 2026 יום ב׳ יום ג׳ יום ד׳ יום ה׳ יום ו׳ שבת יום א׳ 1 2 3 …" at bounding box center [444, 246] width 182 height 244
click at [512, 184] on div at bounding box center [517, 182] width 10 height 10
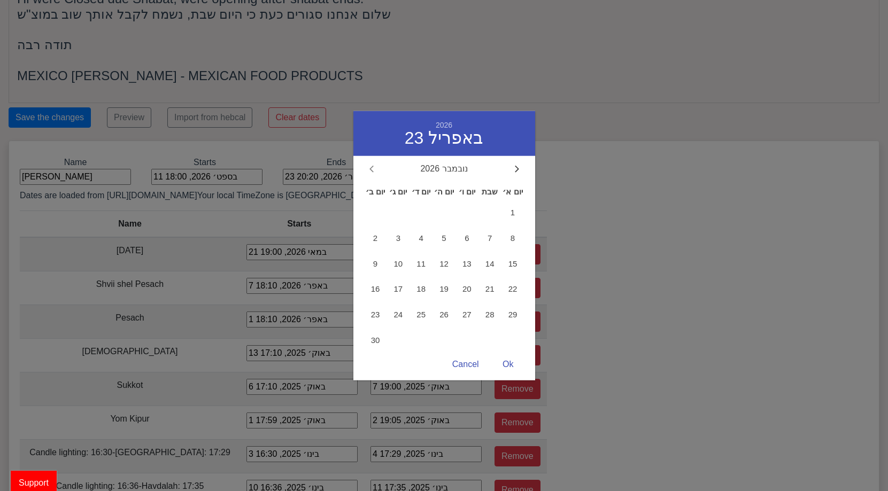
click at [372, 174] on div at bounding box center [372, 169] width 10 height 10
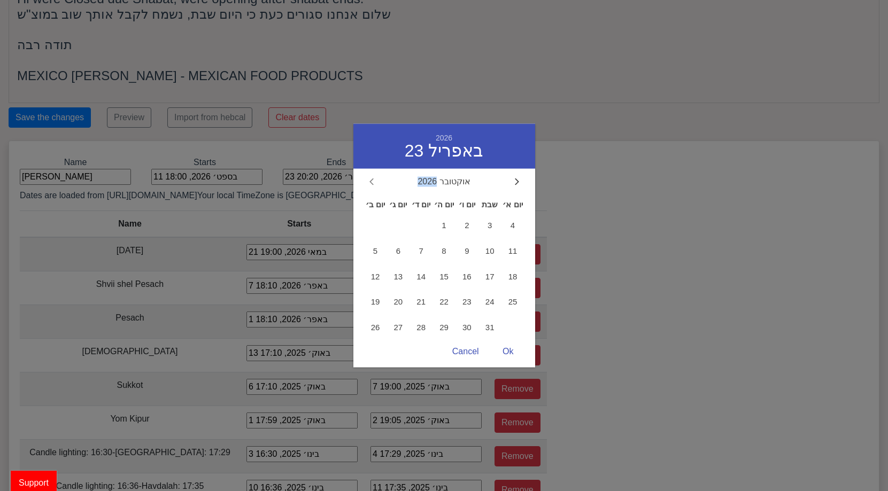
click at [372, 175] on div "2026 23 באפריל אוקטובר 2026 יום ב׳ יום ג׳ יום ד׳ יום ה׳ יום ו׳ שבת יום א׳ 1 2 3…" at bounding box center [444, 246] width 182 height 244
click at [372, 179] on div at bounding box center [372, 182] width 10 height 10
click at [462, 250] on span "11" at bounding box center [467, 251] width 23 height 23
click at [504, 348] on div "Ok" at bounding box center [508, 352] width 32 height 21
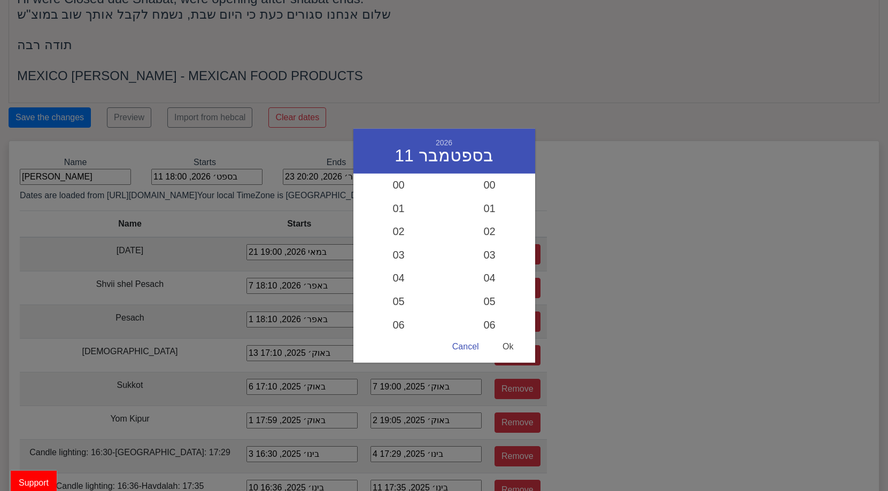
scroll to position [378, 0]
click at [504, 348] on div "Ok" at bounding box center [508, 347] width 32 height 21
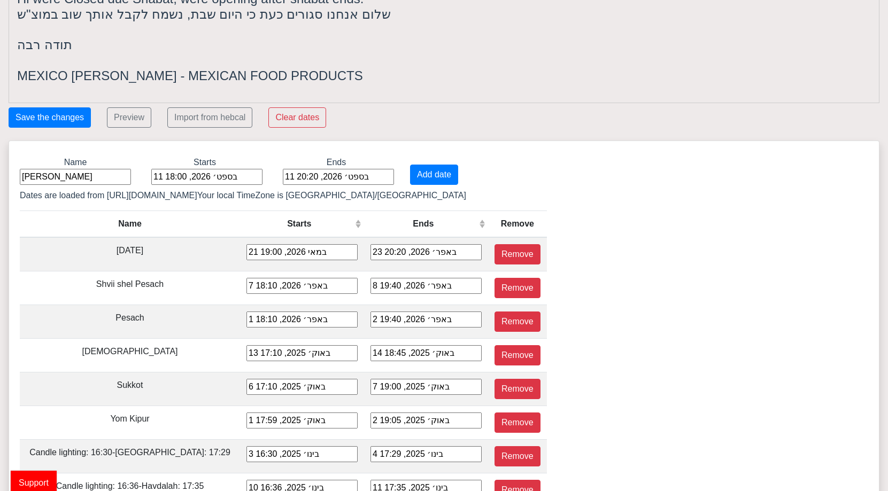
click at [323, 175] on div "11 בספט׳ 2026, 20:20" at bounding box center [338, 177] width 111 height 16
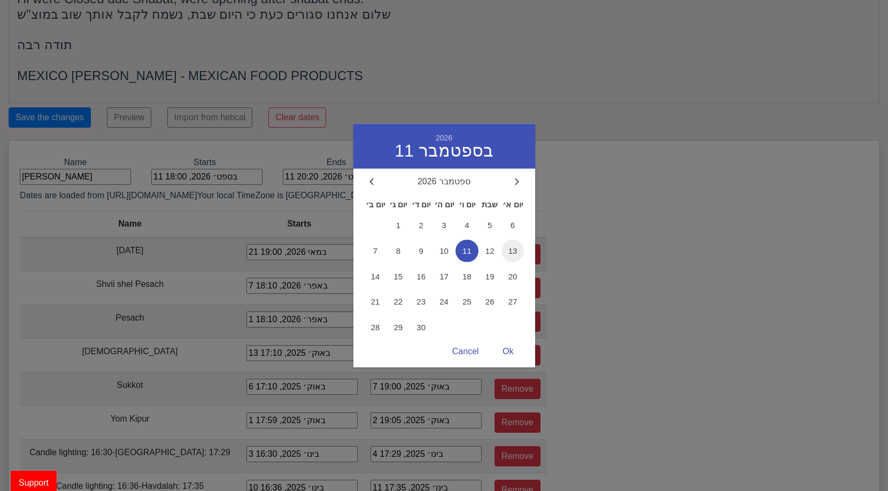
click at [511, 255] on span "13" at bounding box center [513, 251] width 23 height 23
click at [509, 350] on div "Ok" at bounding box center [508, 352] width 32 height 21
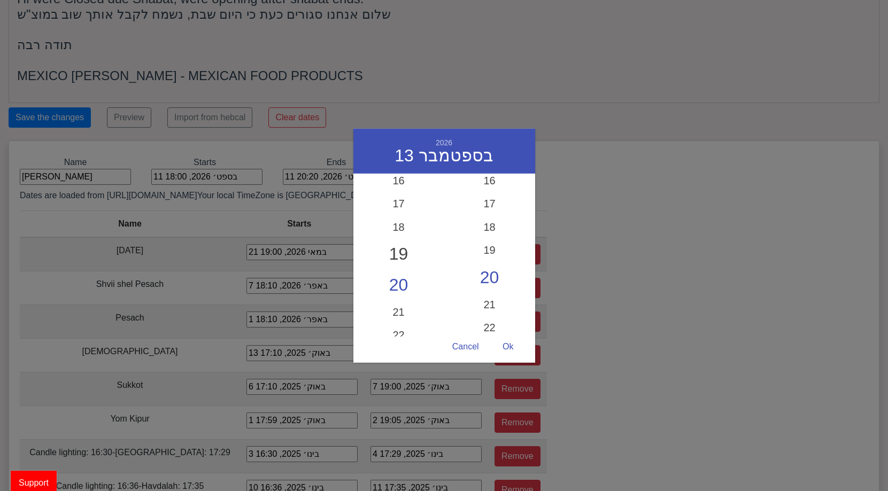
click at [406, 250] on div "19" at bounding box center [398, 254] width 91 height 31
click at [488, 299] on div "30" at bounding box center [489, 308] width 91 height 31
click at [517, 350] on div "Ok" at bounding box center [508, 347] width 32 height 21
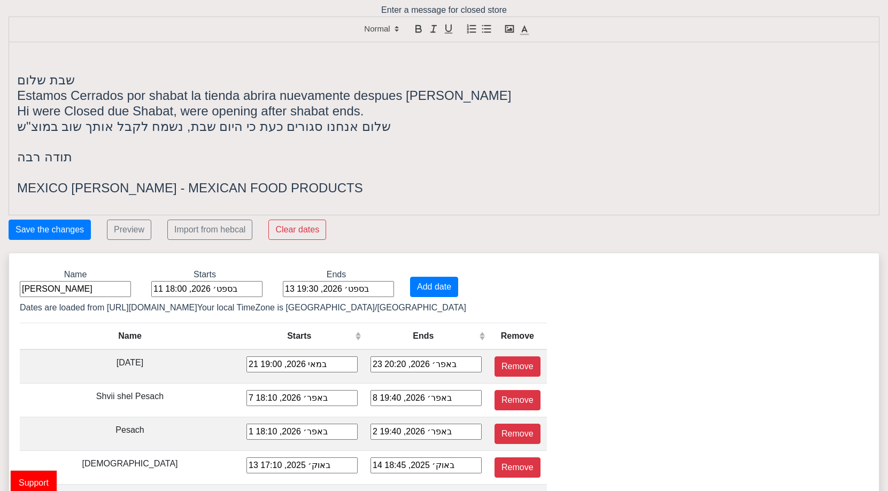
scroll to position [0, 0]
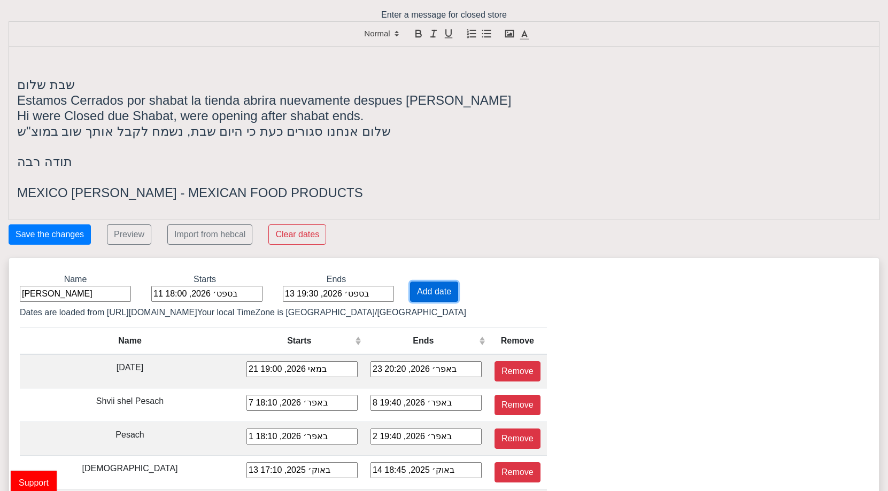
click at [420, 289] on button "Add date" at bounding box center [434, 292] width 48 height 20
